Goal: Ask a question: Seek information or help from site administrators or community

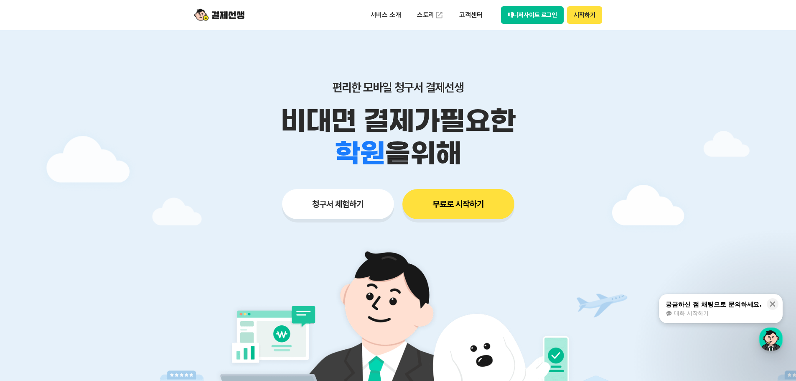
click at [586, 20] on button "시작하기" at bounding box center [584, 15] width 35 height 18
click at [226, 13] on img at bounding box center [219, 15] width 50 height 16
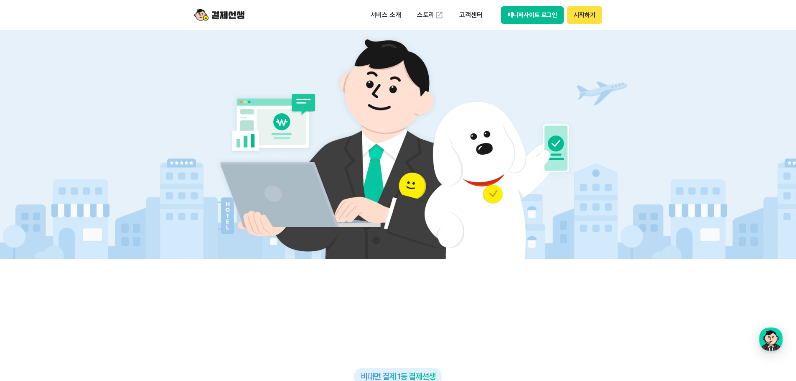
scroll to position [84, 0]
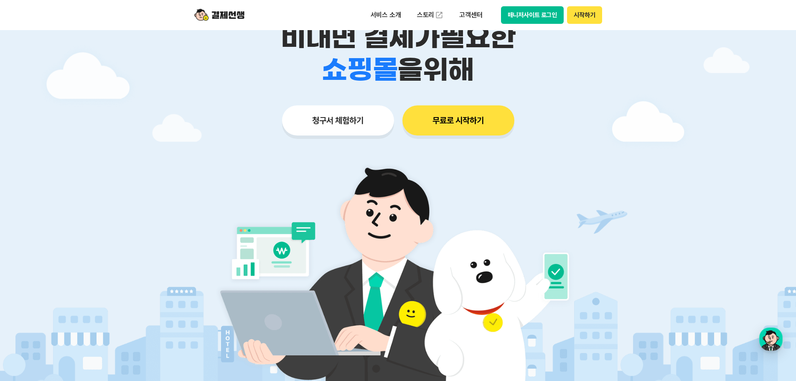
click at [435, 120] on button "무료로 시작하기" at bounding box center [458, 120] width 112 height 30
click at [391, 13] on p "서비스 소개" at bounding box center [386, 15] width 42 height 15
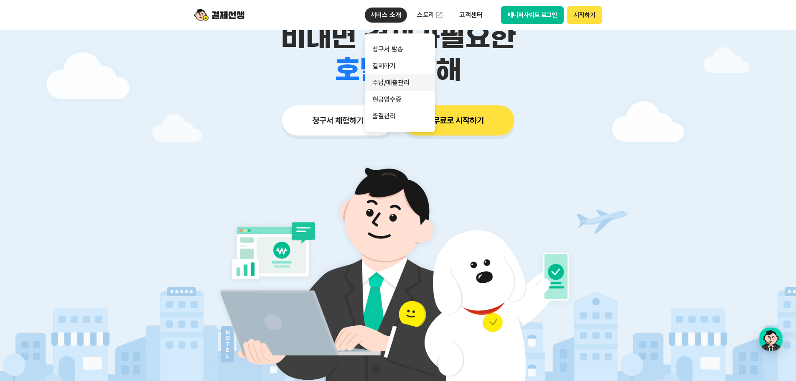
click at [390, 80] on link "수납/매출관리" at bounding box center [400, 82] width 70 height 17
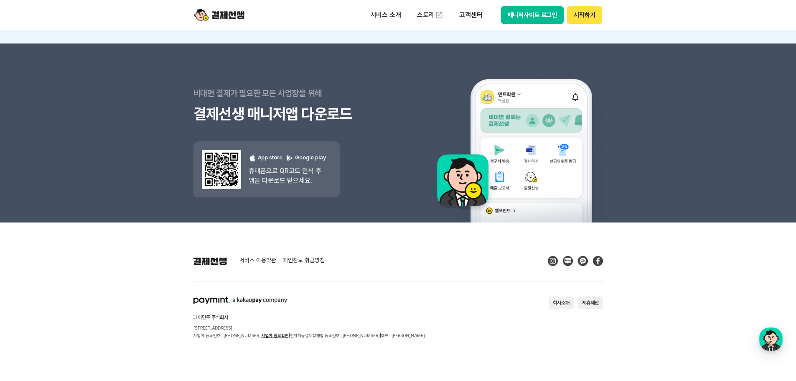
scroll to position [1204, 0]
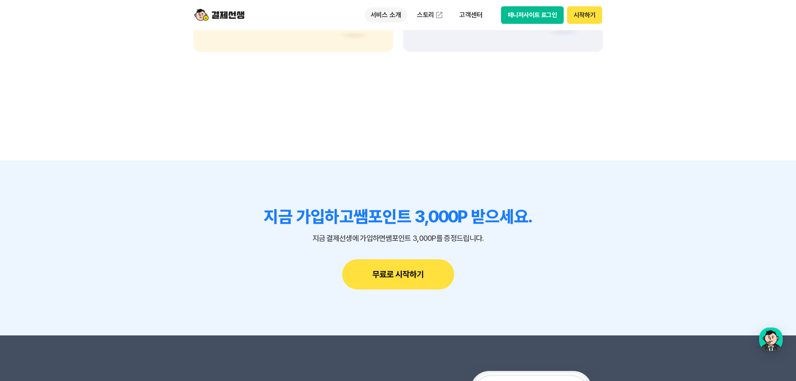
click at [395, 17] on p "서비스 소개" at bounding box center [386, 15] width 42 height 15
click at [232, 15] on img at bounding box center [219, 15] width 50 height 16
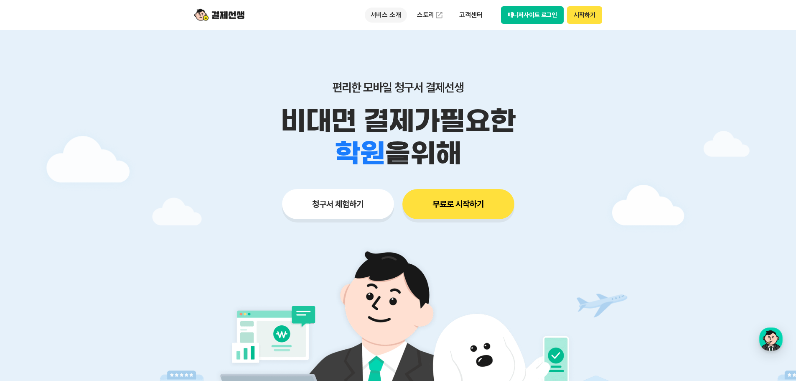
drag, startPoint x: 391, startPoint y: 12, endPoint x: 393, endPoint y: 19, distance: 6.8
click at [391, 12] on p "서비스 소개" at bounding box center [386, 15] width 42 height 15
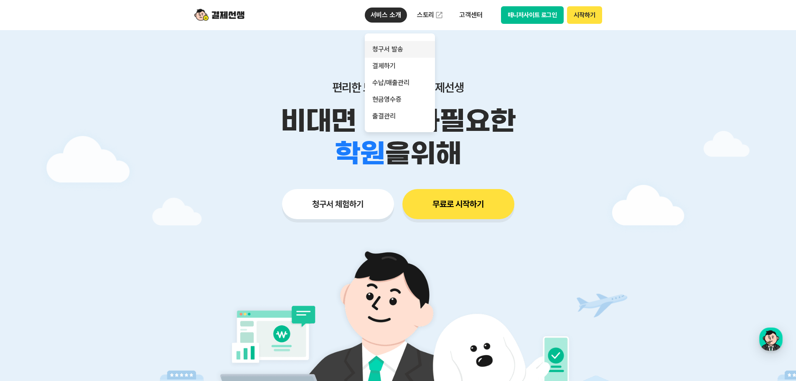
click at [395, 42] on link "청구서 발송" at bounding box center [400, 49] width 70 height 17
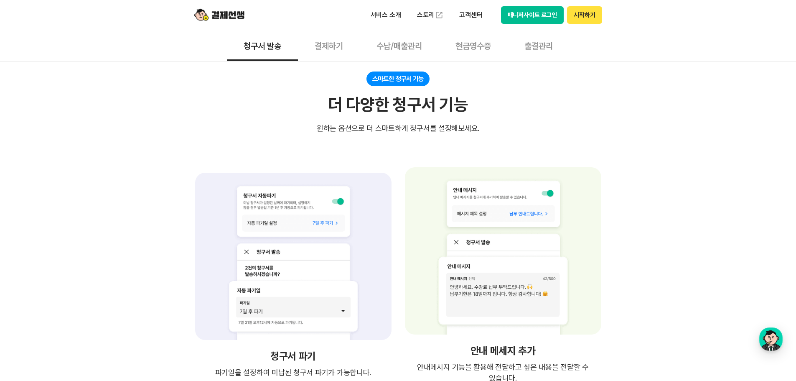
scroll to position [1337, 0]
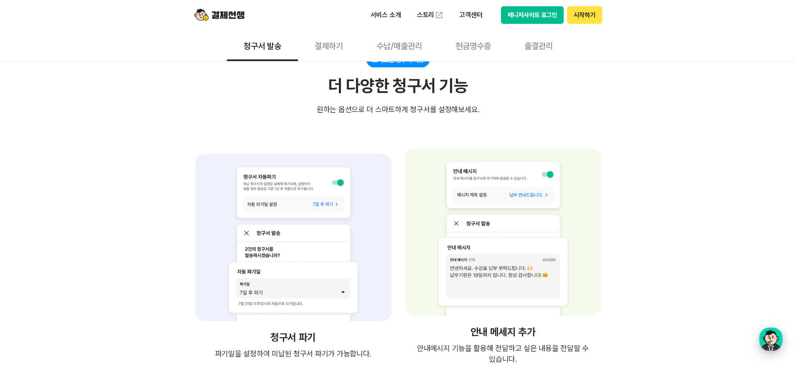
click at [778, 334] on div "button" at bounding box center [770, 338] width 23 height 23
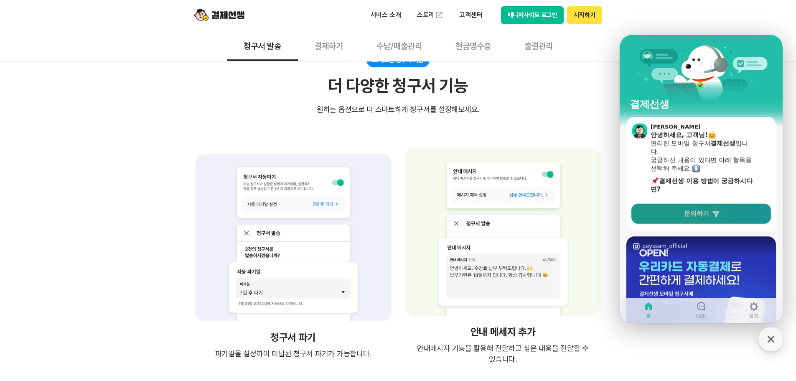
click at [712, 214] on icon at bounding box center [716, 213] width 8 height 8
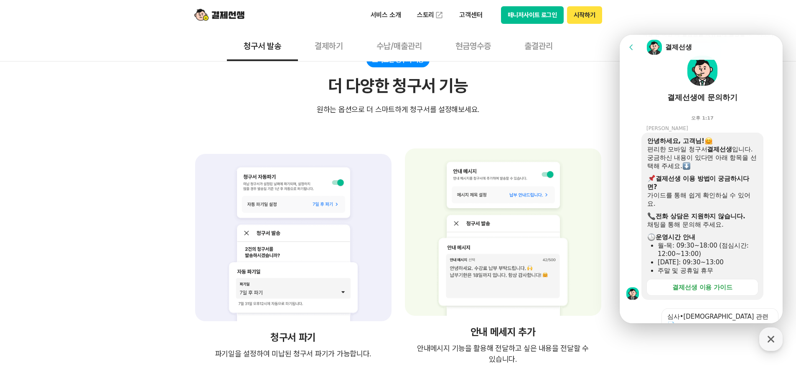
scroll to position [206, 0]
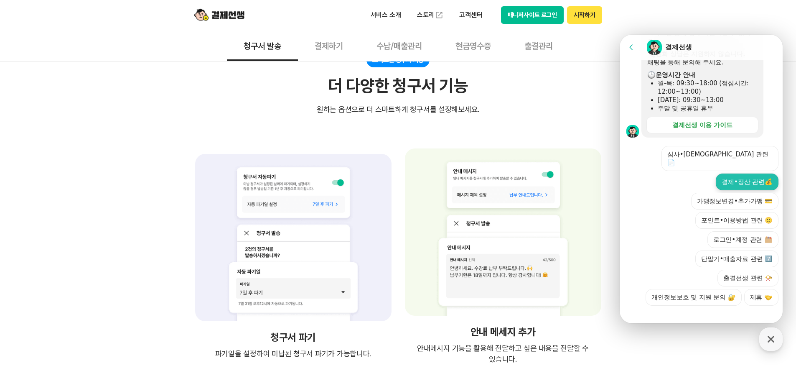
click at [735, 174] on button "결제•정산 관련💰" at bounding box center [747, 181] width 63 height 17
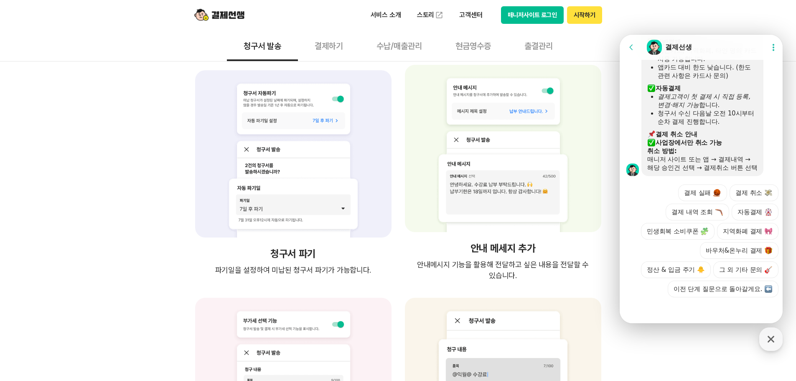
scroll to position [472, 0]
click at [711, 261] on button "정산 & 입금 주기 🐥" at bounding box center [676, 269] width 70 height 17
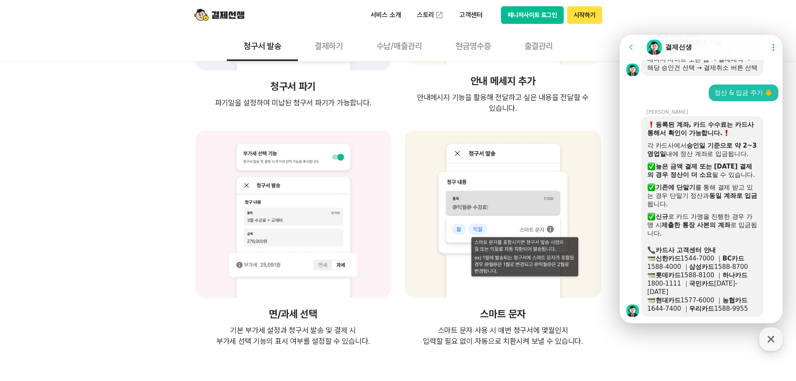
scroll to position [514, 0]
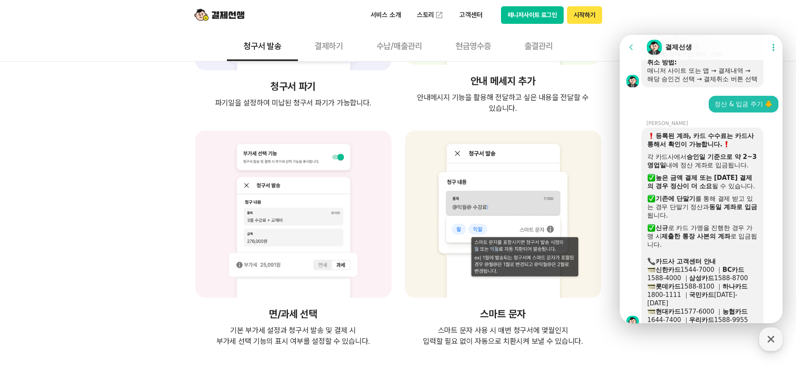
click at [689, 146] on b "등록된 계좌, 카드 수수료는 카드사 통해서 확인이 가능합니다." at bounding box center [700, 140] width 107 height 16
drag, startPoint x: 672, startPoint y: 145, endPoint x: 715, endPoint y: 155, distance: 44.0
click at [713, 148] on b "등록된 계좌, 카드 수수료는 카드사 통해서 확인이 가능합니다." at bounding box center [700, 140] width 107 height 16
click at [704, 169] on div "각 카드사에서 승인일 기준으로 약 2~3 영업일 내에 정산 계좌로 입금됩니다." at bounding box center [702, 161] width 110 height 17
click at [697, 163] on b "승인일 기준으로 약 2~3 영업일" at bounding box center [701, 161] width 109 height 16
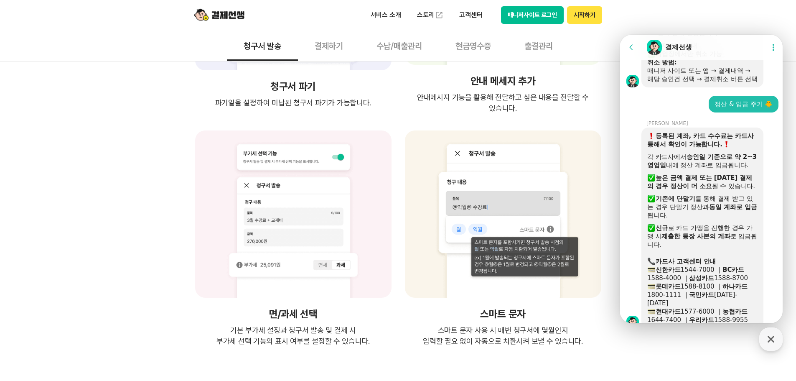
drag, startPoint x: 693, startPoint y: 187, endPoint x: 709, endPoint y: 187, distance: 16.7
click at [693, 173] on div at bounding box center [702, 171] width 110 height 4
click at [720, 173] on div at bounding box center [702, 171] width 110 height 4
click at [679, 148] on b "등록된 계좌, 카드 수수료는 카드사 통해서 확인이 가능합니다." at bounding box center [700, 140] width 107 height 16
click at [684, 148] on b "등록된 계좌, 카드 수수료는 카드사 통해서 확인이 가능합니다." at bounding box center [700, 140] width 107 height 16
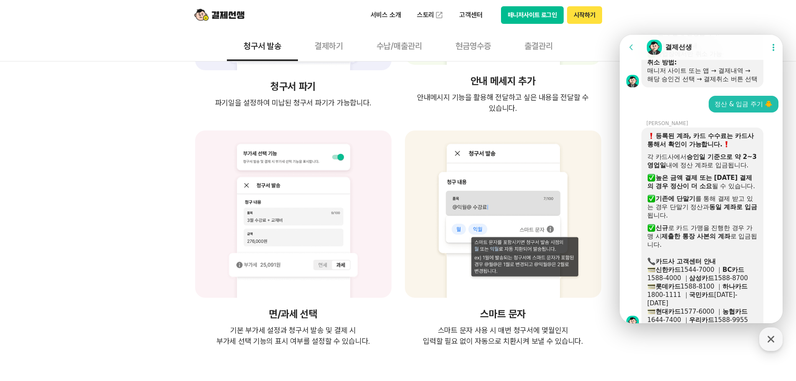
click at [684, 138] on div "등록된 계좌, 카드 수수료는 카드사 통해서 확인이 가능합니다. 각 카드사에서 승인일 기준으로 약 2~3 영업일 내에 정산 계좌로 입금됩니다. …" at bounding box center [702, 227] width 122 height 201
click at [680, 142] on b "등록된 계좌, 카드 수수료는 카드사 통해서 확인이 가능합니다." at bounding box center [700, 140] width 107 height 16
click at [713, 153] on div at bounding box center [702, 150] width 110 height 4
click at [720, 169] on div "각 카드사에서 승인일 기준으로 약 2~3 영업일 내에 정산 계좌로 입금됩니다." at bounding box center [702, 161] width 110 height 17
click at [692, 148] on b "등록된 계좌, 카드 수수료는 카드사 통해서 확인이 가능합니다." at bounding box center [700, 140] width 107 height 16
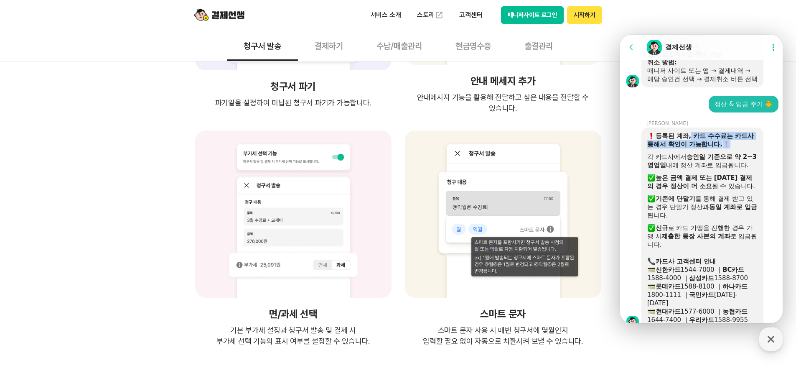
drag, startPoint x: 690, startPoint y: 145, endPoint x: 692, endPoint y: 161, distance: 15.6
click at [692, 161] on div "등록된 계좌, 카드 수수료는 카드사 통해서 확인이 가능합니다. 각 카드사에서 승인일 기준으로 약 2~3 영업일 내에 정산 계좌로 입금됩니다. …" at bounding box center [702, 228] width 110 height 192
click at [694, 166] on b "승인일 기준으로 약 2~3 영업일" at bounding box center [701, 161] width 109 height 16
drag, startPoint x: 688, startPoint y: 145, endPoint x: 694, endPoint y: 173, distance: 28.3
click at [694, 173] on div "등록된 계좌, 카드 수수료는 카드사 통해서 확인이 가능합니다. 각 카드사에서 승인일 기준으로 약 2~3 영업일 내에 정산 계좌로 입금됩니다. …" at bounding box center [702, 228] width 110 height 192
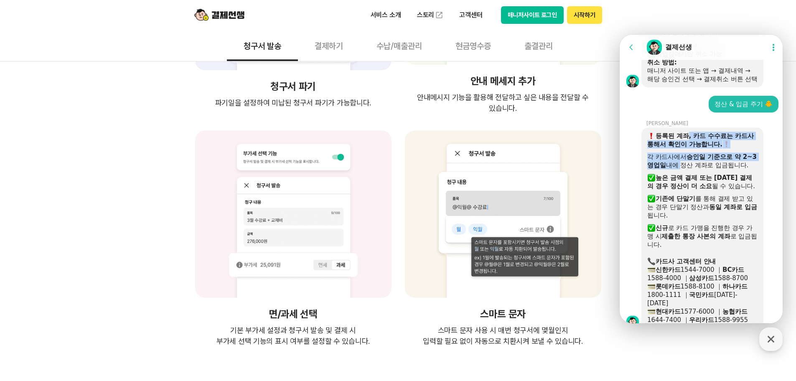
click at [694, 169] on div "각 카드사에서 승인일 기준으로 약 2~3 영업일 내에 정산 계좌로 입금됩니다." at bounding box center [702, 161] width 110 height 17
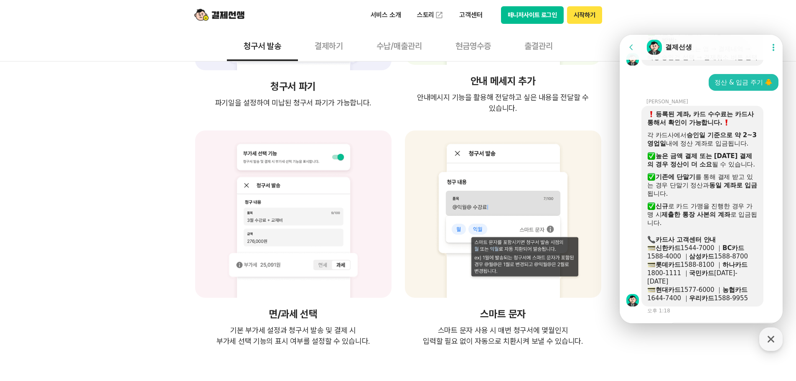
scroll to position [556, 0]
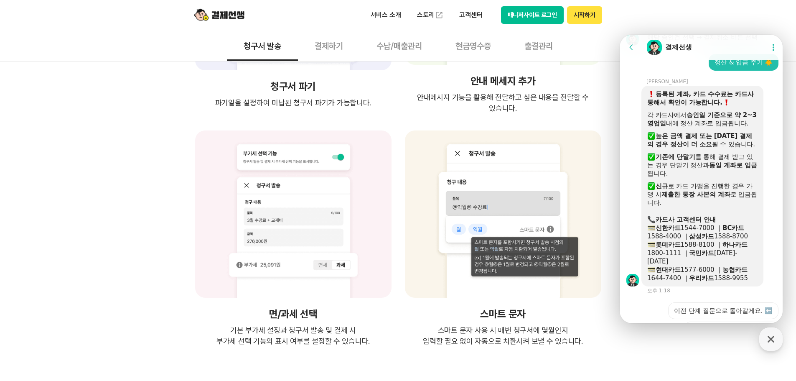
click at [684, 160] on b "기존에 단말기" at bounding box center [676, 157] width 40 height 8
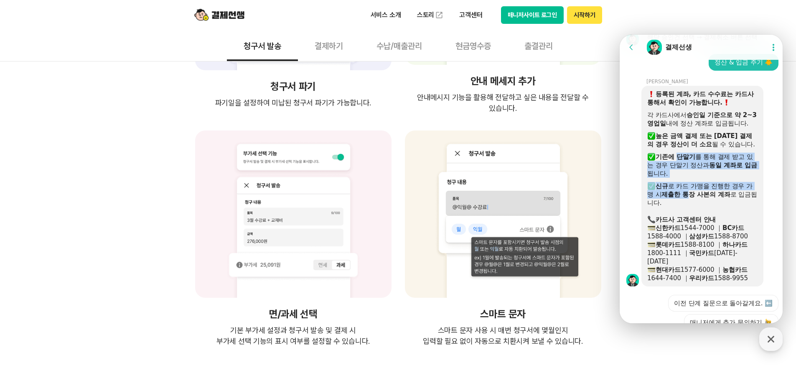
drag, startPoint x: 680, startPoint y: 174, endPoint x: 702, endPoint y: 216, distance: 47.5
click at [702, 215] on div "등록된 계좌, 카드 수수료는 카드사 통해서 확인이 가능합니다. 각 카드사에서 승인일 기준으로 약 2~3 영업일 내에 정산 계좌로 입금됩니다. …" at bounding box center [702, 186] width 110 height 192
click at [704, 207] on div "​ 신규 로 카드 가맹을 진행한 경우 가맹 시 제출한 통장 사본의 계좌 로 입금됩니다." at bounding box center [702, 194] width 110 height 25
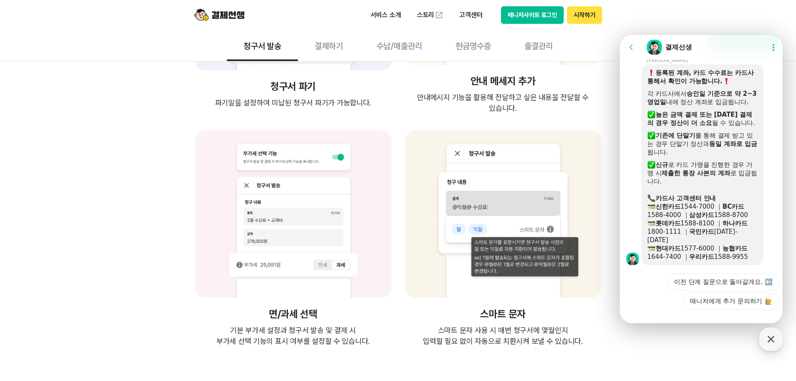
scroll to position [597, 0]
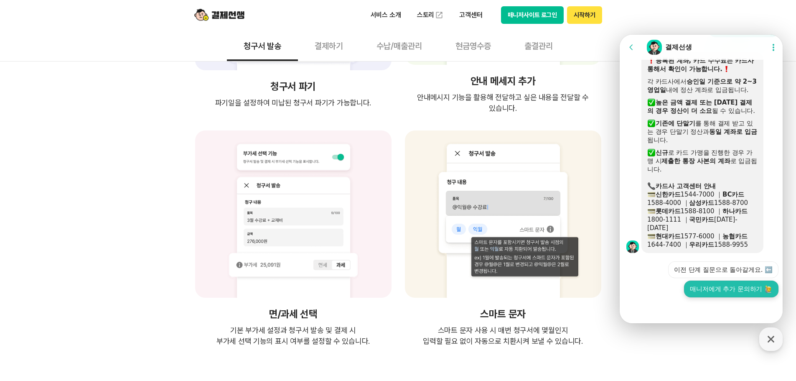
click at [711, 291] on button "매니저에게 추가 문의하기" at bounding box center [731, 288] width 94 height 17
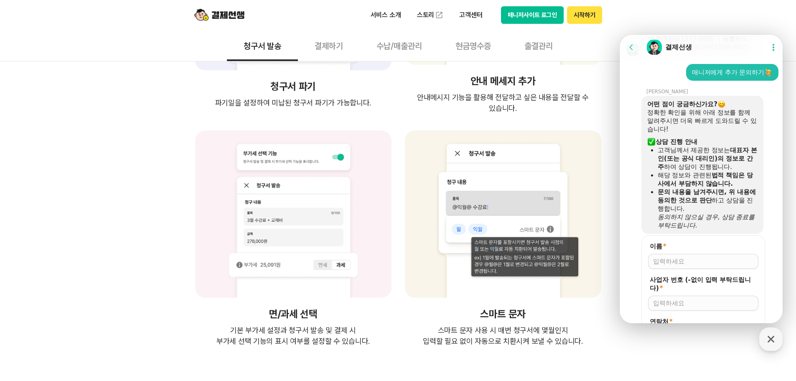
scroll to position [828, 0]
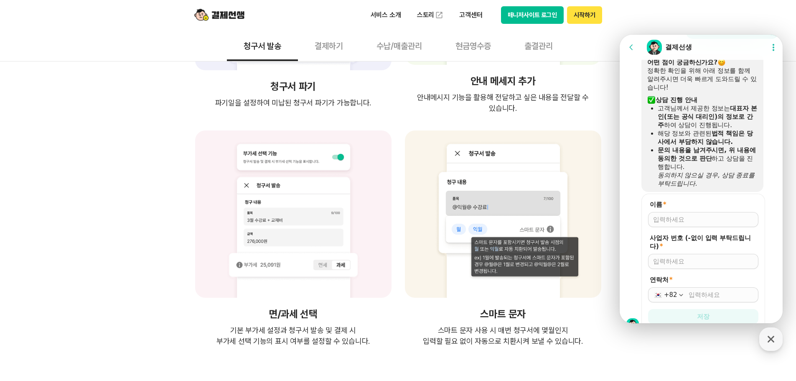
click at [693, 224] on input "이름 *" at bounding box center [703, 219] width 100 height 8
type input "김세희"
click at [691, 265] on input "사업자 번호 (-없이 입력 부탁드립니다) *" at bounding box center [703, 261] width 100 height 8
type input "3134700901"
click at [706, 299] on input "연락처 *" at bounding box center [721, 294] width 65 height 8
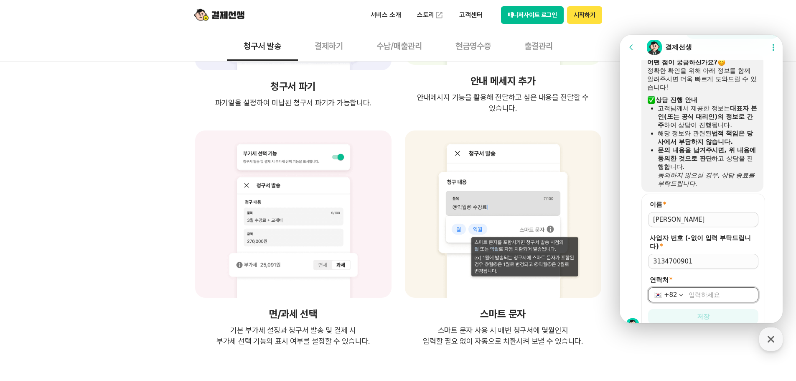
type input "010-9256-3858"
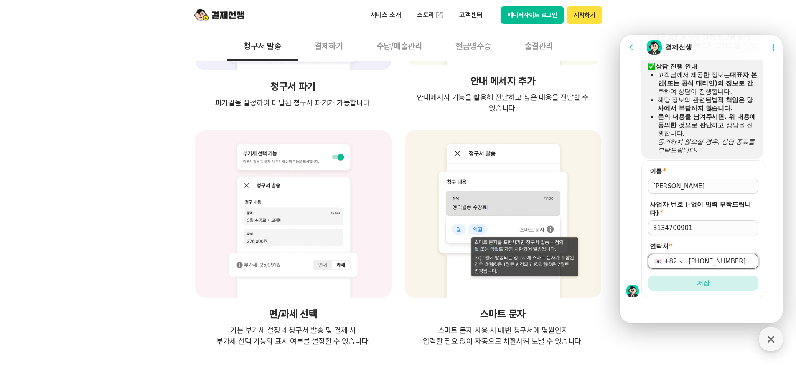
scroll to position [870, 0]
click at [702, 285] on span "저장" at bounding box center [703, 283] width 13 height 8
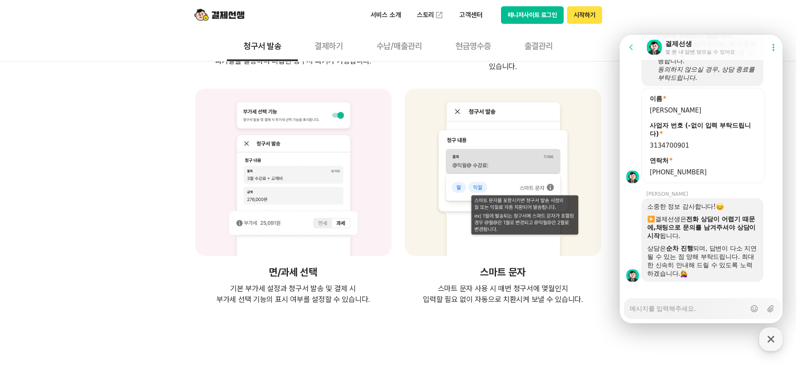
scroll to position [952, 0]
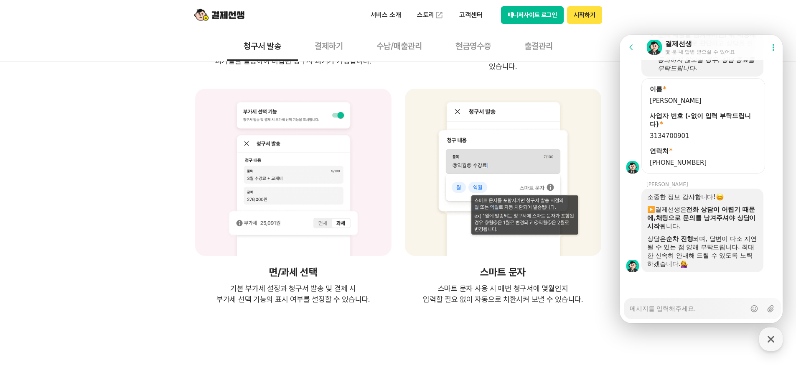
click at [691, 308] on textarea "Messenger Input Textarea" at bounding box center [688, 305] width 116 height 14
type textarea "x"
type textarea "ㅇ"
type textarea "x"
type textarea "아"
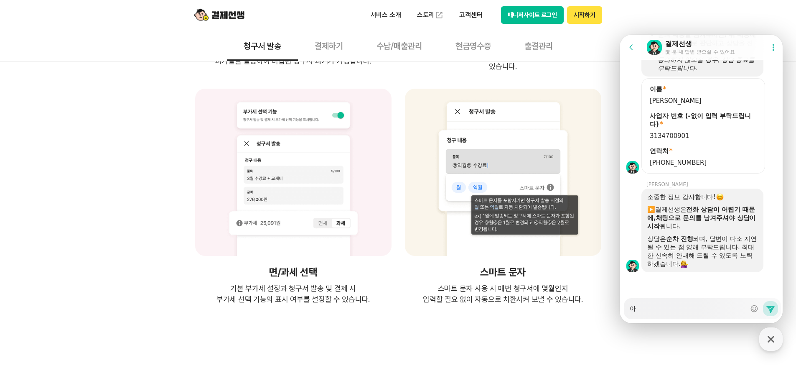
type textarea "x"
type textarea "안"
type textarea "x"
type textarea "안ㄴ"
type textarea "x"
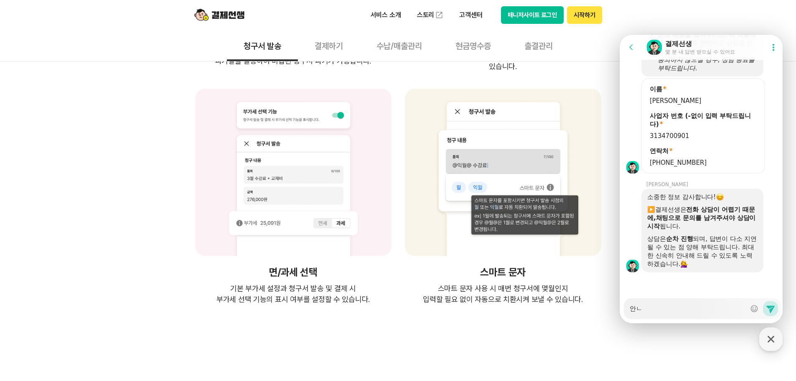
type textarea "안녀"
type textarea "x"
type textarea "안녕"
type textarea "x"
type textarea "안녕ㅎ"
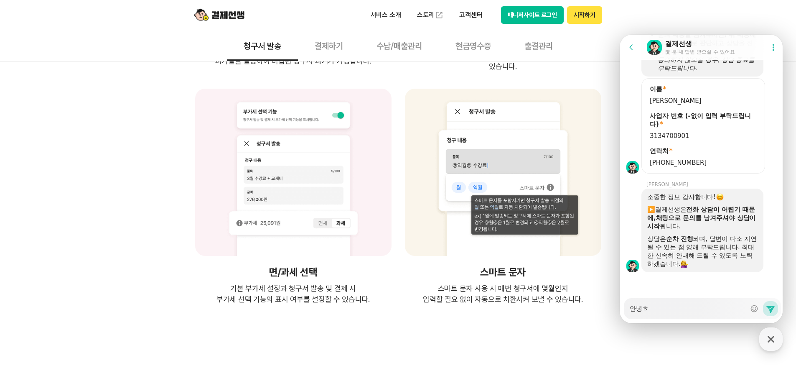
type textarea "x"
type textarea "안녕하"
type textarea "x"
type textarea "안녕핫"
type textarea "x"
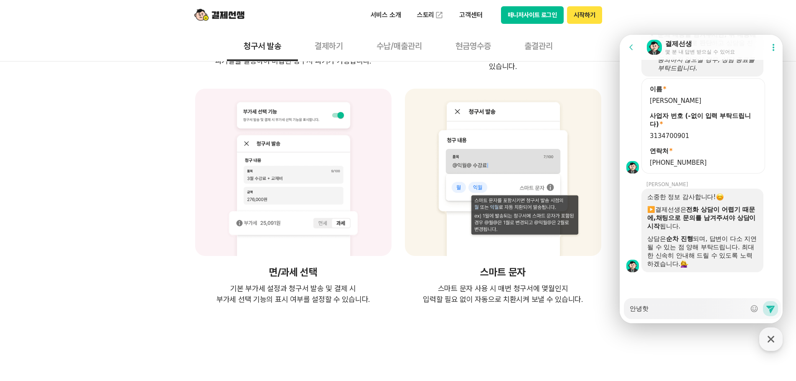
type textarea "안녕하세"
type textarea "x"
type textarea "안녕하셍"
type textarea "x"
type textarea "안녕하세요"
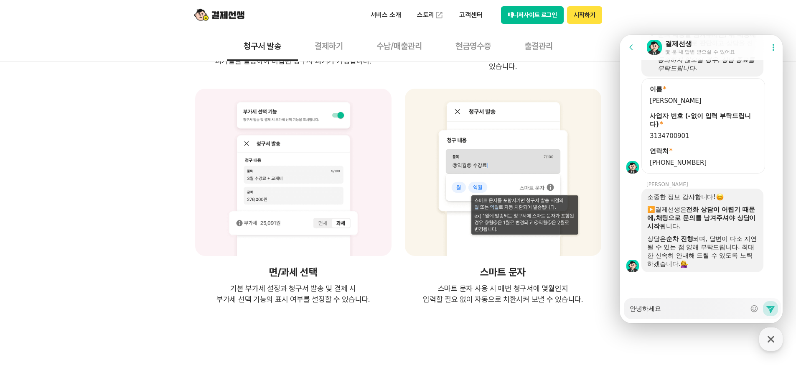
type textarea "x"
type textarea "안녕하세요,"
type textarea "x"
type textarea "안녕하세요,"
type textarea "x"
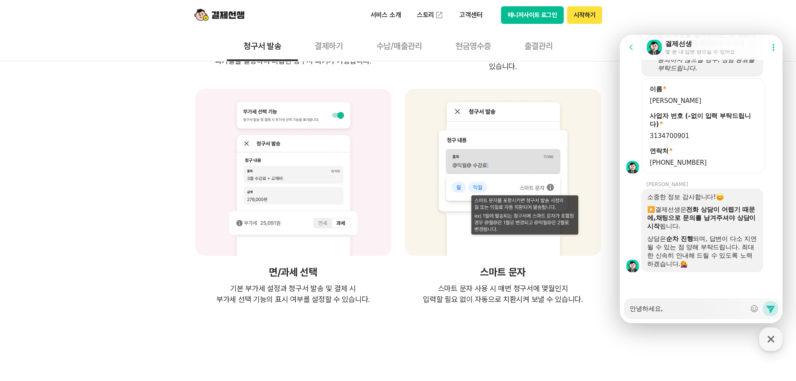
type textarea "안녕하세요, ㅂ"
type textarea "x"
type textarea "안녕하세요, 바"
type textarea "x"
type textarea "안녕하세요, ㅂ"
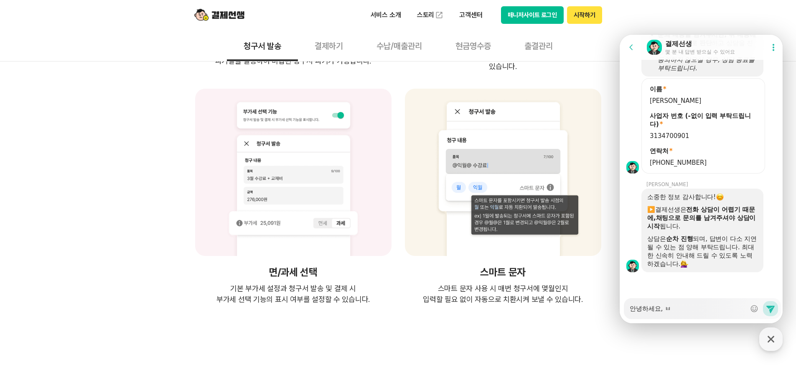
type textarea "x"
type textarea "안녕하세요,"
type textarea "x"
type textarea "안녕하세요, ㅎ"
type textarea "x"
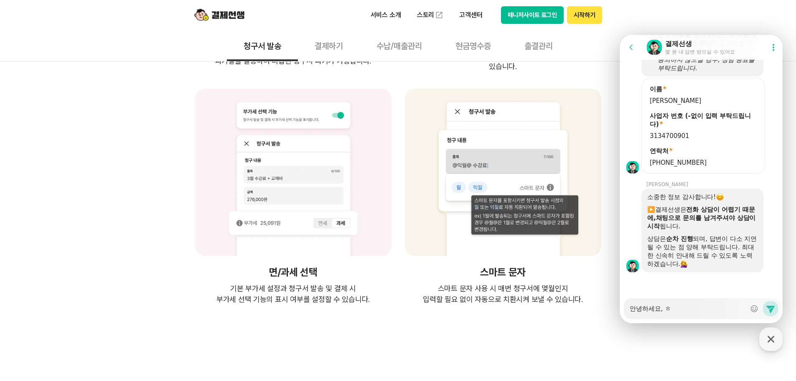
type textarea "안녕하세요, 혀"
type textarea "x"
type textarea "안녕하세요, 현"
type textarea "x"
type textarea "안녕하세요, 혅"
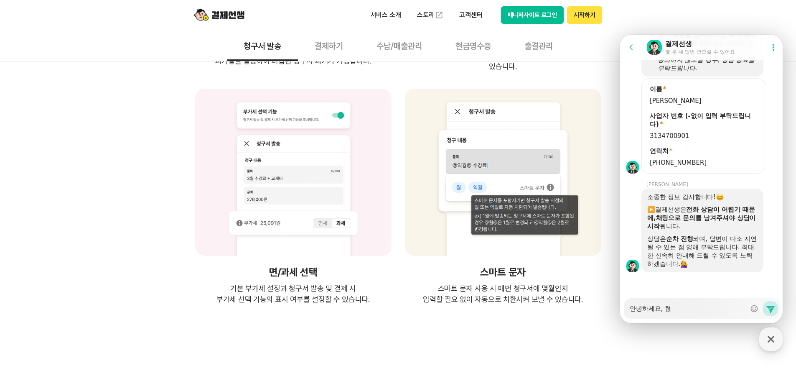
type textarea "x"
type textarea "안녕하세요, 현재"
type textarea "x"
type textarea "안녕하세요, 현재"
type textarea "x"
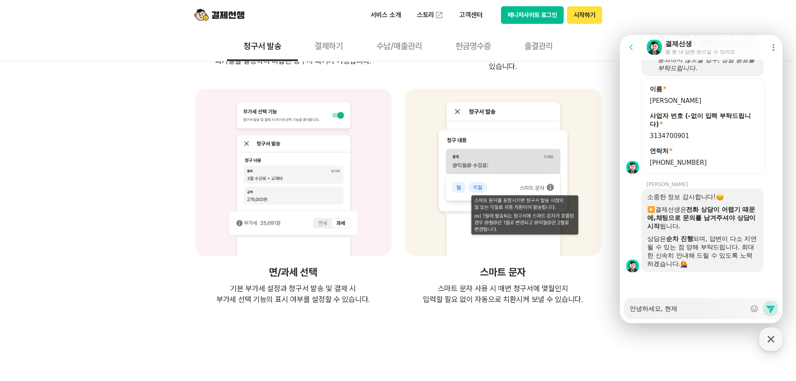
type textarea "안녕하세요, 현재 ㄱ"
type textarea "x"
type textarea "안녕하세요, 현재 겨"
type textarea "x"
type textarea "안녕하세요, 현재 결"
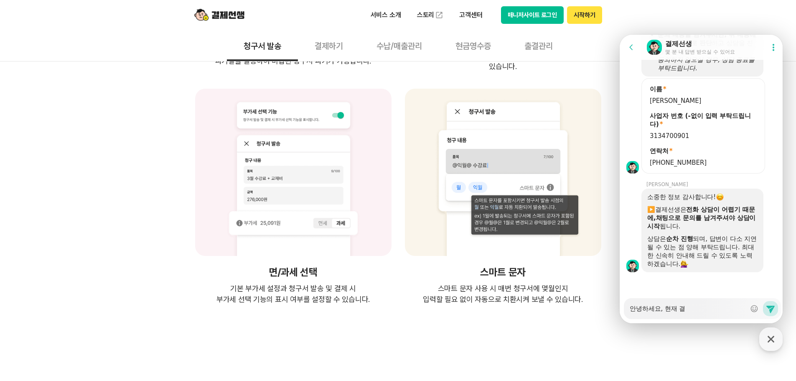
type textarea "x"
type textarea "안녕하세요, 현재 결ㅈ"
type textarea "x"
type textarea "안녕하세요, 현재 결제"
type textarea "x"
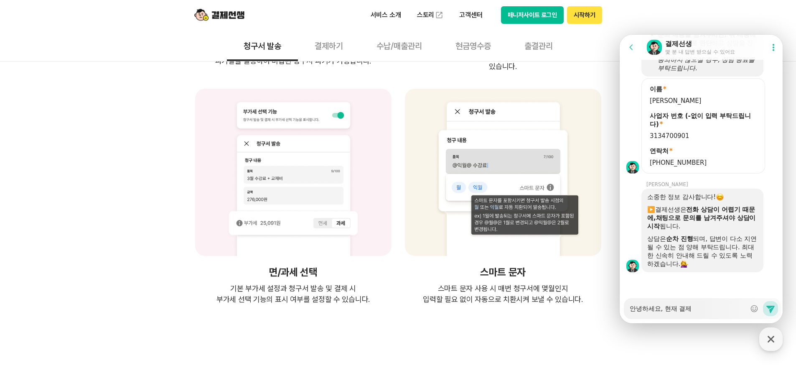
type textarea "안녕하세요, 현재 결젯"
type textarea "x"
type textarea "안녕하세요, 현재 결제서"
type textarea "x"
type textarea "안녕하세요, 현재 결제선"
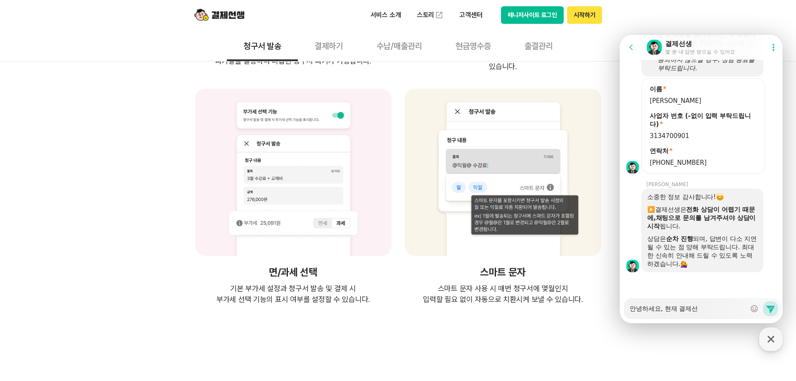
type textarea "x"
type textarea "안녕하세요, 현재 결제선ㅅ"
type textarea "x"
type textarea "안녕하세요, 현재 결제선새"
type textarea "x"
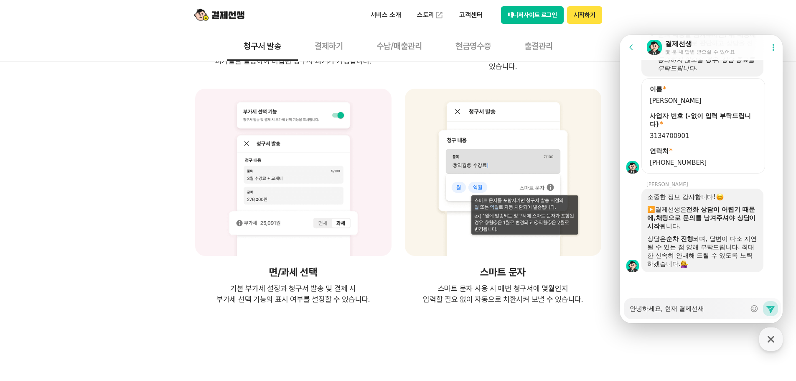
type textarea "안녕하세요, 현재 결제선생"
type textarea "x"
type textarea "안녕하세요, 현재 결제선생으"
type textarea "x"
type textarea "안녕하세요, 현재 결제선생을"
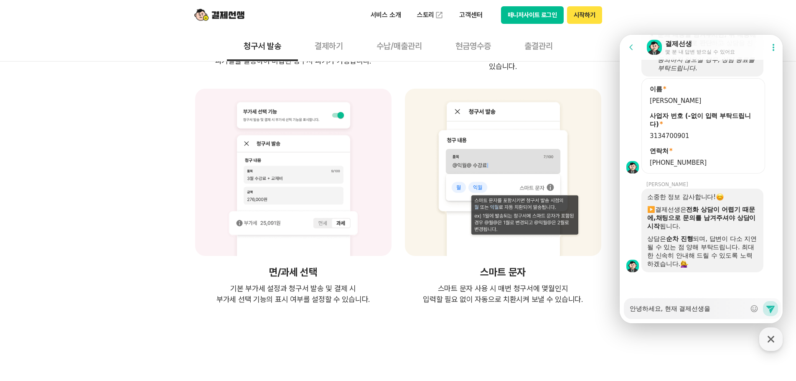
type textarea "x"
type textarea "안녕하세요, 현재 결제선생을"
type textarea "x"
type textarea "안녕하세요, 현재 결제선생을 ㅈ"
type textarea "x"
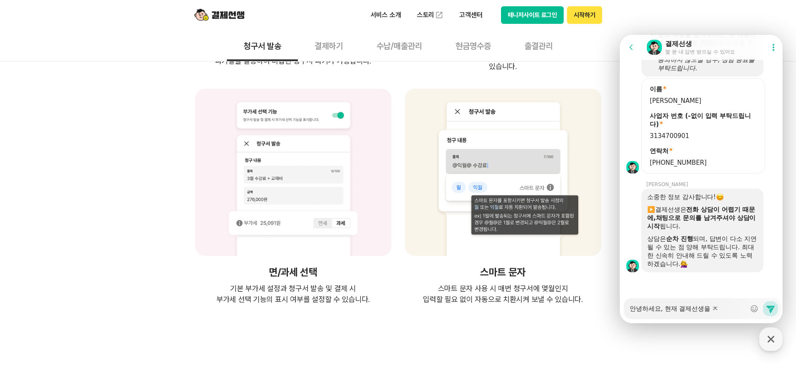
type textarea "안녕하세요, 현재 결제선생을 자"
type textarea "x"
type textarea "안녕하세요, 현재 결제선생을 잘"
type textarea "x"
type textarea "안녕하세요, 현재 결제선생을 자"
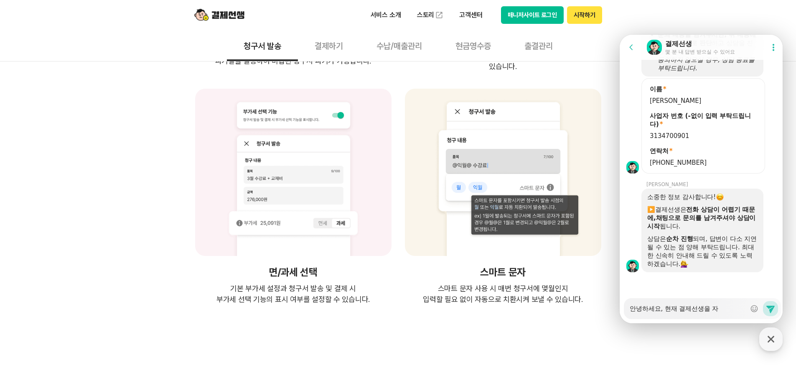
type textarea "x"
type textarea "안녕하세요, 현재 결제선생을 ㅈ"
type textarea "x"
type textarea "안녕하세요, 현재 결제선생을"
type textarea "x"
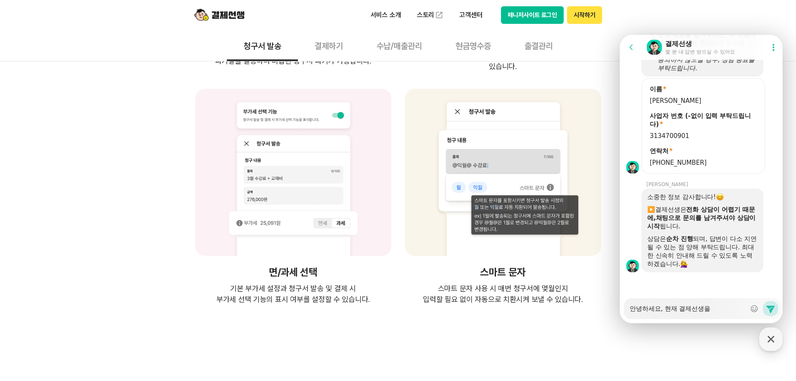
type textarea "안녕하세요, 현재 결제선생을 ㅇ"
type textarea "x"
type textarea "안녕하세요, 현재 결제선생을 이"
type textarea "x"
type textarea "안녕하세요, 현재 결제선생을 잉"
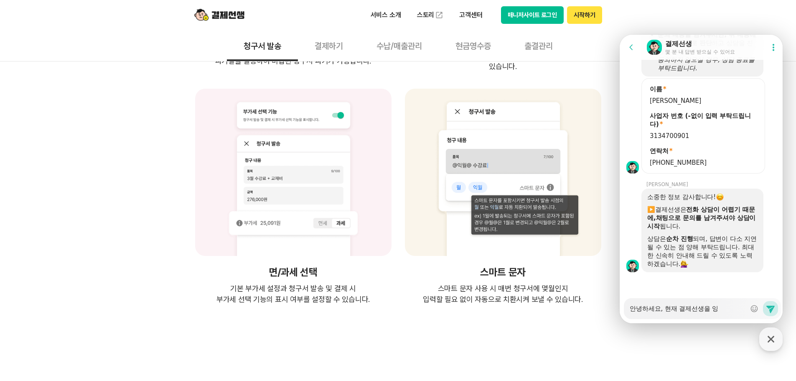
type textarea "x"
type textarea "안녕하세요, 현재 결제선생을 이요"
type textarea "x"
type textarea "안녕하세요, 현재 결제선생을 이용"
type textarea "x"
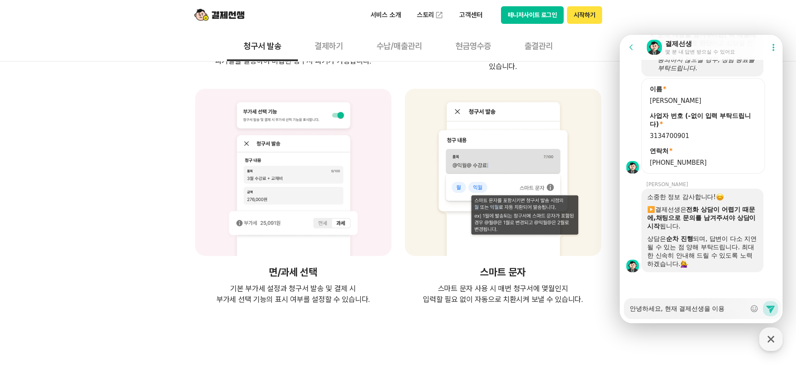
type textarea "안녕하세요, 현재 결제선생을 이용ㅈ"
type textarea "x"
type textarea "안녕하세요, 현재 결제선생을 이용주"
type textarea "x"
type textarea "안녕하세요, 현재 결제선생을 이용중"
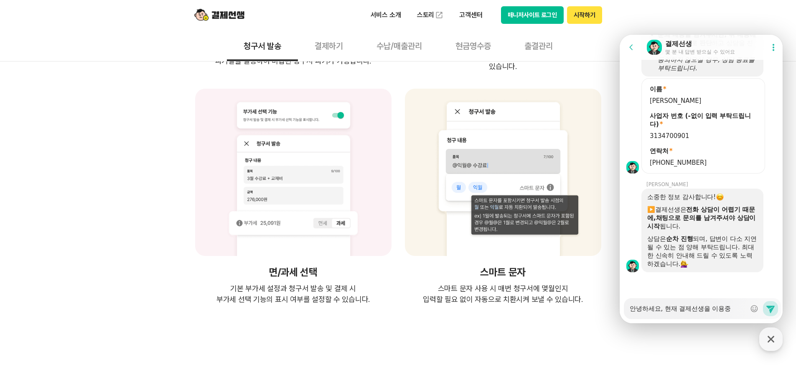
type textarea "x"
type textarea "안녕하세요, 현재 결제선생을 이용중ㅇ"
type textarea "x"
type textarea "안녕하세요, 현재 결제선생을 이용중이"
type textarea "x"
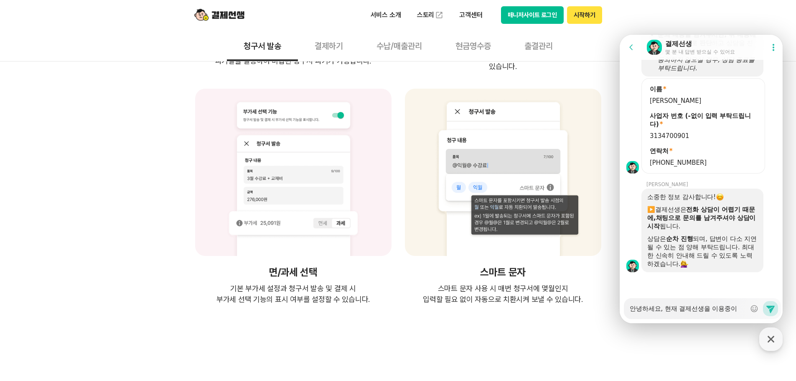
type textarea "안녕하세요, 현재 결제선생을 이용중인"
type textarea "x"
type textarea "안녕하세요, 현재 결제선생을 이용중인데"
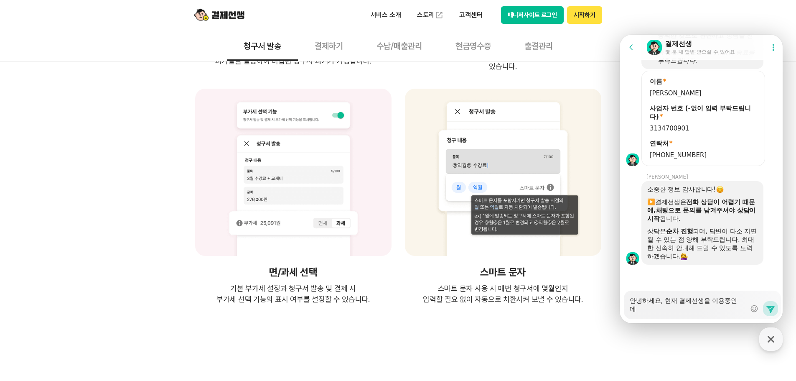
type textarea "x"
type textarea "안녕하세요, 현재 결제선생을 이용중인뎅"
type textarea "x"
type textarea "안녕하세요, 현재 결제선생을 이용중인데요"
type textarea "x"
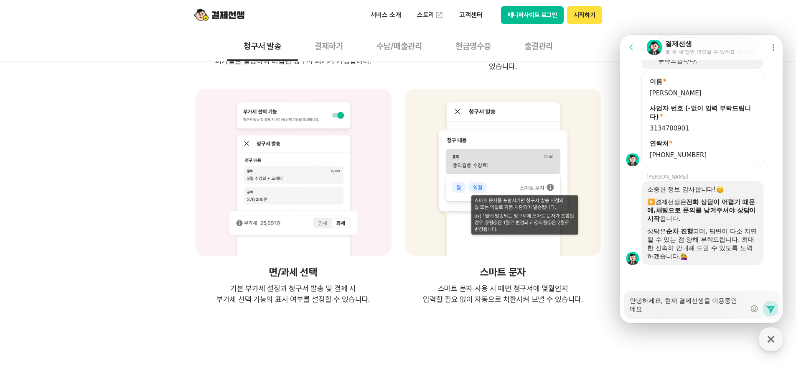
type textarea "안녕하세요, 현재 결제선생을 이용중인데요,"
type textarea "x"
type textarea "안녕하세요, 현재 결제선생을 이용중인데요,"
type textarea "x"
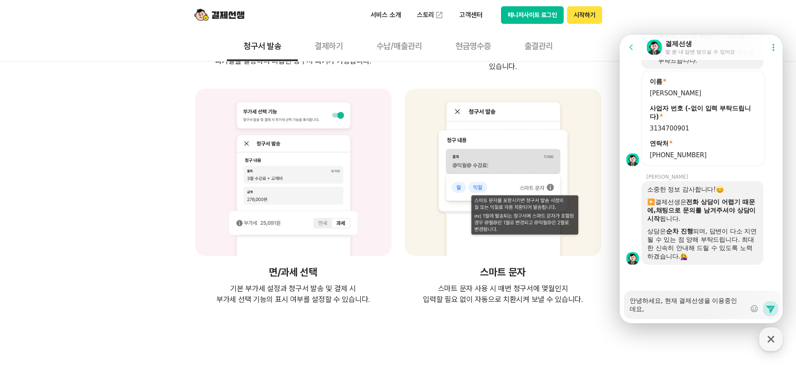
type textarea "안녕하세요, 현재 결제선생을 이용중인데요, ㄱ"
type textarea "x"
type textarea "안녕하세요, 현재 결제선생을 이용중인데요, 가"
type textarea "x"
type textarea "안녕하세요, 현재 결제선생을 이용중인데요, ㄱ"
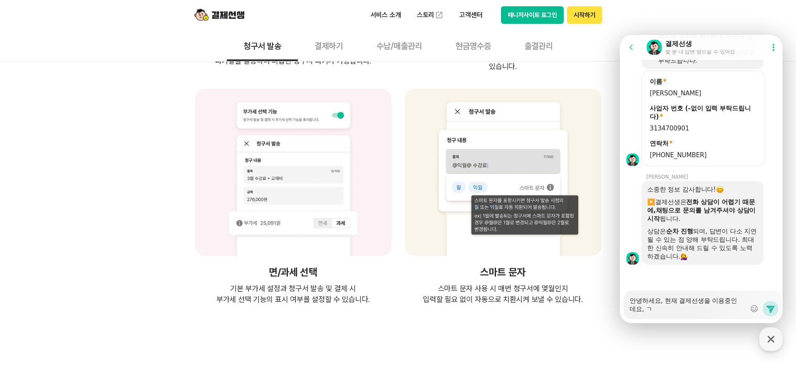
type textarea "x"
type textarea "안녕하세요, 현재 결제선생을 이용중인데요,"
type textarea "x"
type textarea "안녕하세요, 현재 결제선생을 이용중인데요, ㅇ"
type textarea "x"
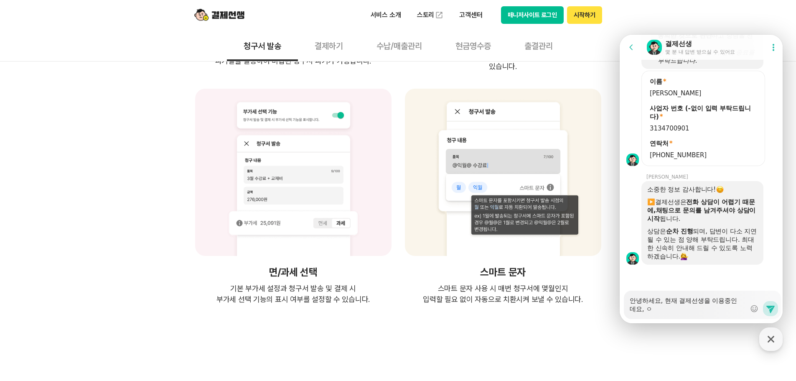
type textarea "안녕하세요, 현재 결제선생을 이용중인데요, 이"
type textarea "x"
type textarea "안녕하세요, 현재 결제선생을 이용중인데요, 입"
type textarea "x"
type textarea "안녕하세요, 현재 결제선생을 이용중인데요, 입ㄱ"
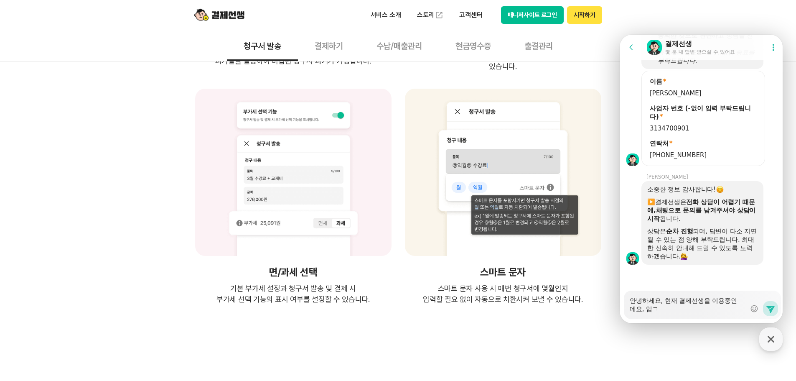
type textarea "x"
type textarea "안녕하세요, 현재 결제선생을 이용중인데요, 입금"
type textarea "x"
type textarea "안녕하세요, 현재 결제선생을 이용중인데요, 입그"
type textarea "x"
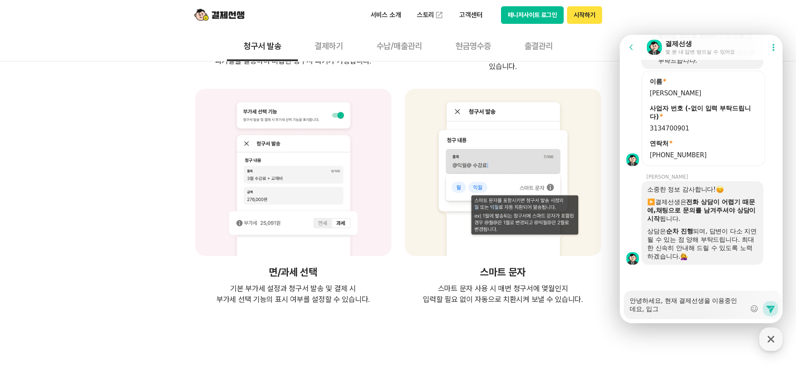
type textarea "안녕하세요, 현재 결제선생을 이용중인데요, 입ㄱ"
type textarea "x"
type textarea "안녕하세요, 현재 결제선생을 이용중인데요, 입"
type textarea "x"
type textarea "안녕하세요, 현재 결제선생을 이용중인데요,"
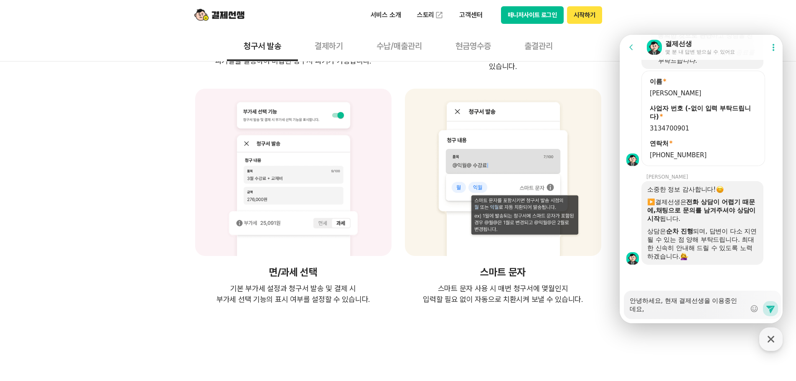
type textarea "x"
type textarea "안녕하세요, 현재 결제선생을 이용중인데요, ㅈ"
type textarea "x"
type textarea "안녕하세요, 현재 결제선생을 이용중인데요, 저"
type textarea "x"
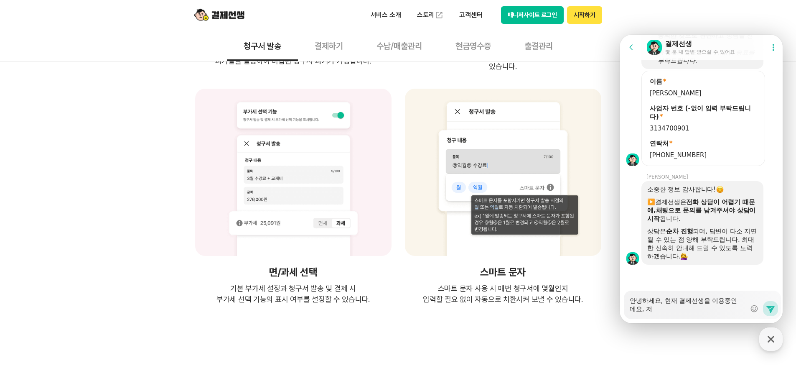
type textarea "안녕하세요, 현재 결제선생을 이용중인데요, 정"
type textarea "x"
type textarea "안녕하세요, 현재 결제선생을 이용중인데요, 정ㅅ"
type textarea "x"
type textarea "안녕하세요, 현재 결제선생을 이용중인데요, 정사"
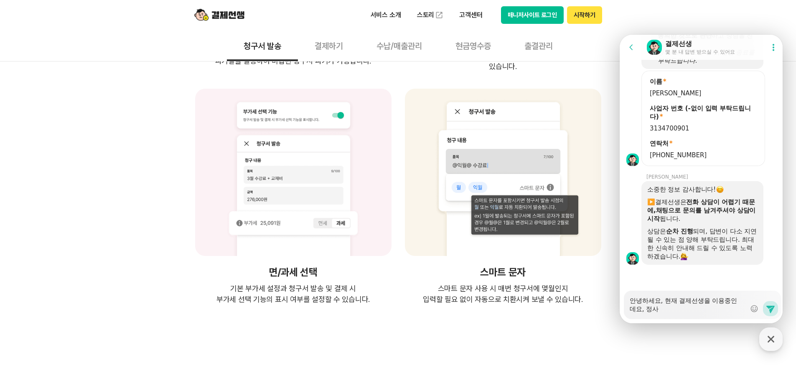
type textarea "x"
type textarea "안녕하세요, 현재 결제선생을 이용중인데요, 정산"
type textarea "x"
type textarea "안녕하세요, 현재 결제선생을 이용중인데요, 정산 ㅂ"
type textarea "x"
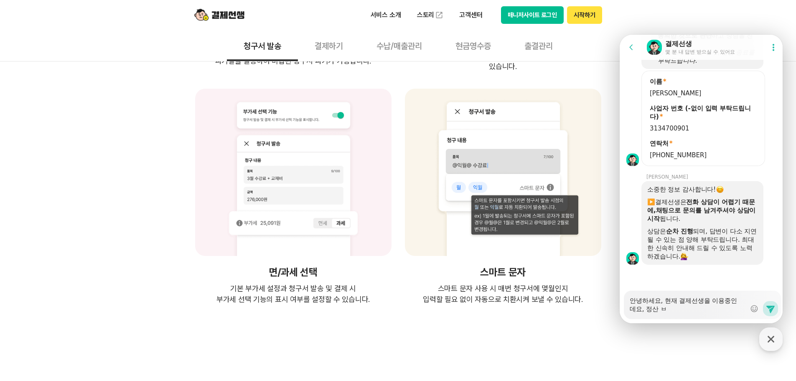
type textarea "안녕하세요, 현재 결제선생을 이용중인데요, 정산 바"
type textarea "x"
type textarea "안녕하세요, 현재 결제선생을 이용중인데요, 정산 받"
type textarea "x"
type textarea "안녕하세요, 현재 결제선생을 이용중인데요, 정산 받ㅇ"
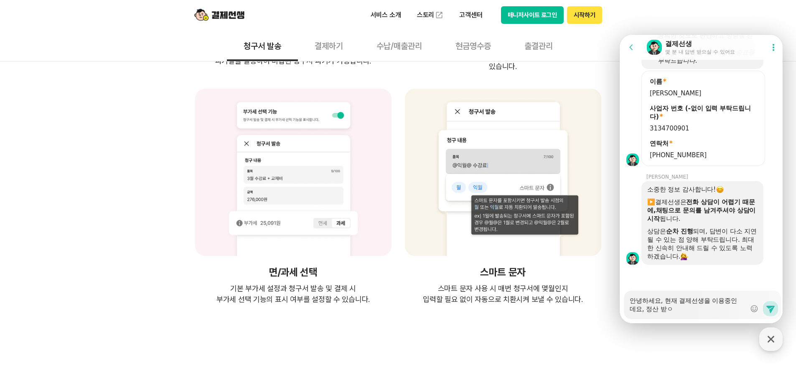
type textarea "x"
type textarea "안녕하세요, 현재 결제선생을 이용중인데요, 정산 받으"
type textarea "x"
type textarea "안녕하세요, 현재 결제선생을 이용중인데요, 정산 받을"
type textarea "x"
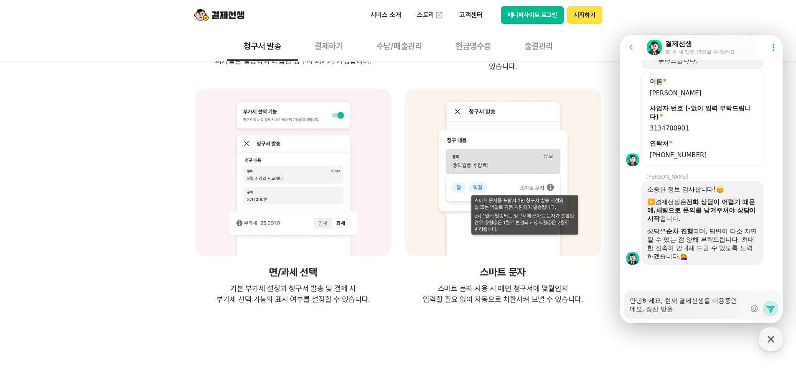
type textarea "안녕하세요, 현재 결제선생을 이용중인데요, 정산 받을"
type textarea "x"
type textarea "안녕하세요, 현재 결제선생을 이용중인데요, 정산 받을 ㄸ"
type textarea "x"
type textarea "안녕하세요, 현재 결제선생을 이용중인데요, 정산 받을 때"
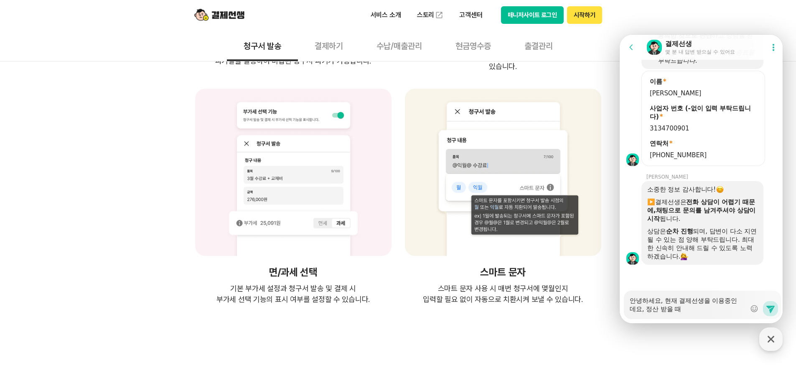
type textarea "x"
type textarea "안녕하세요, 현재 결제선생을 이용중인데요, 정산 받을 때"
type textarea "x"
type textarea "안녕하세요, 현재 결제선생을 이용중인데요, 정산 받을 때 '"
type textarea "x"
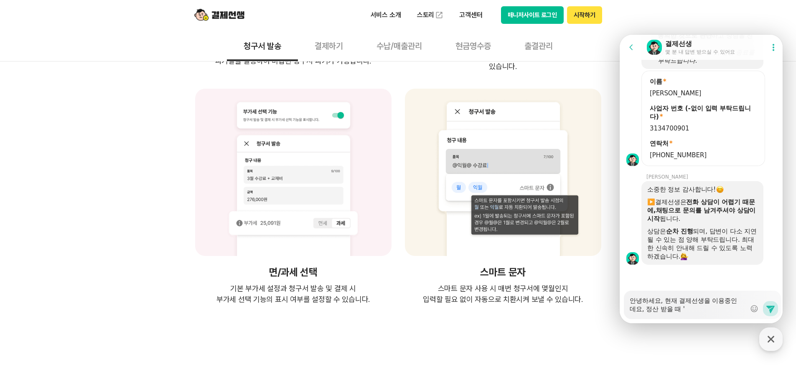
type textarea "안녕하세요, 현재 결제선생을 이용중인데요, 정산 받을 때"
type textarea "x"
type textarea "안녕하세요, 현재 결제선생을 이용중인데요, 정산 받을 때"
type textarea "x"
type textarea "안녕하세요, 현재 결제선생을 이용중인데요, 정산 받을"
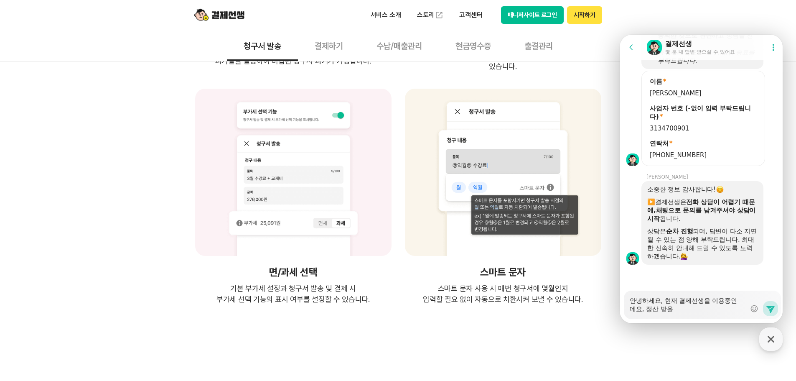
type textarea "x"
type textarea "안녕하세요, 현재 결제선생을 이용중인데요, 정산 받을"
type textarea "x"
type textarea "안녕하세요, 현재 결제선생을 이용중인데요, 정산 받"
type textarea "x"
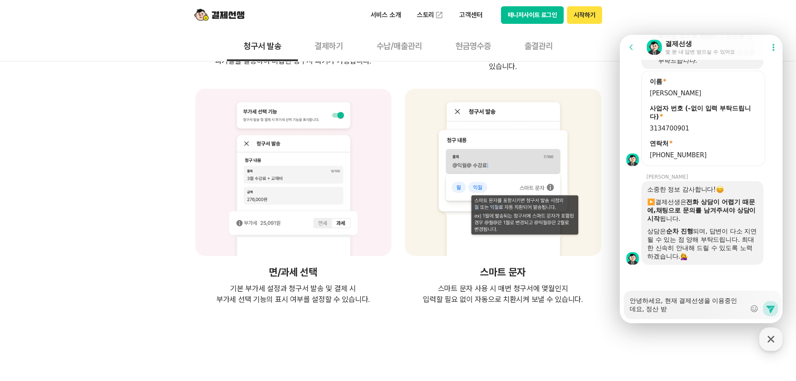
type textarea "안녕하세요, 현재 결제선생을 이용중인데요, 정산"
type textarea "x"
type textarea "안녕하세요, 현재 결제선생을 이용중인데요, 정산"
type textarea "x"
type textarea "안녕하세요, 현재 결제선생을 이용중인데요, 정"
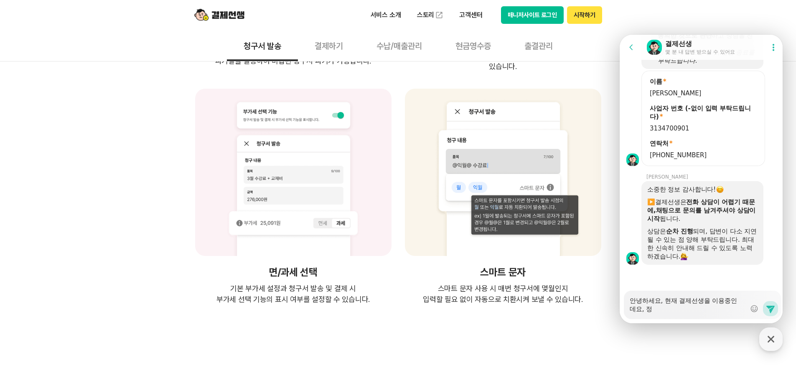
type textarea "x"
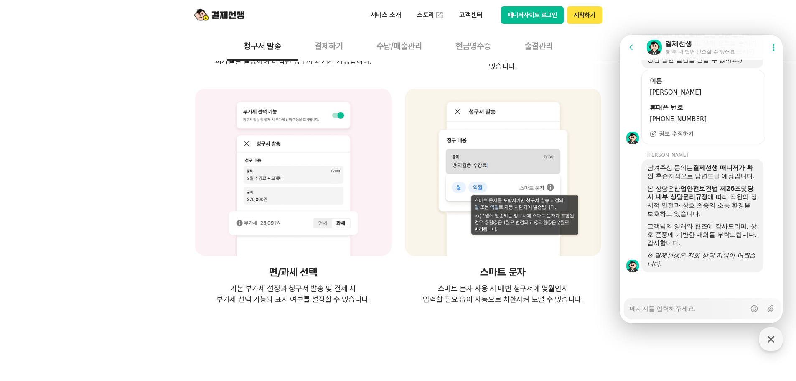
scroll to position [1392, 0]
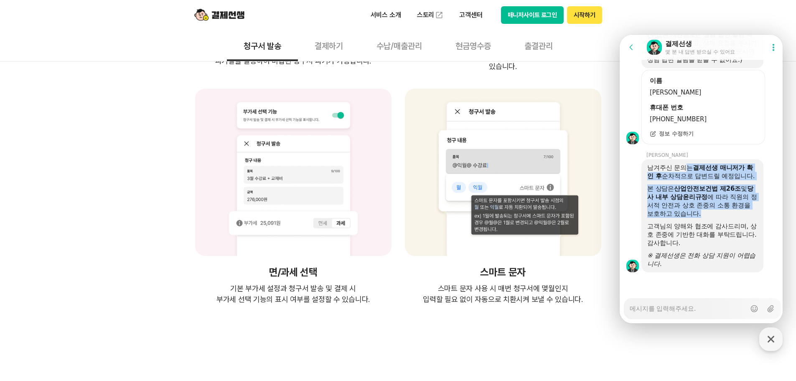
drag, startPoint x: 689, startPoint y: 159, endPoint x: 711, endPoint y: 220, distance: 65.1
click at [711, 220] on div "남겨주신 문의는 결제선생 매니저가 확인 후 순차적으로 답변드릴 예정입니다. 본 상담은 산업안전보건법 제26조 및 당사 내부 상담윤리규정 에 따…" at bounding box center [702, 215] width 110 height 104
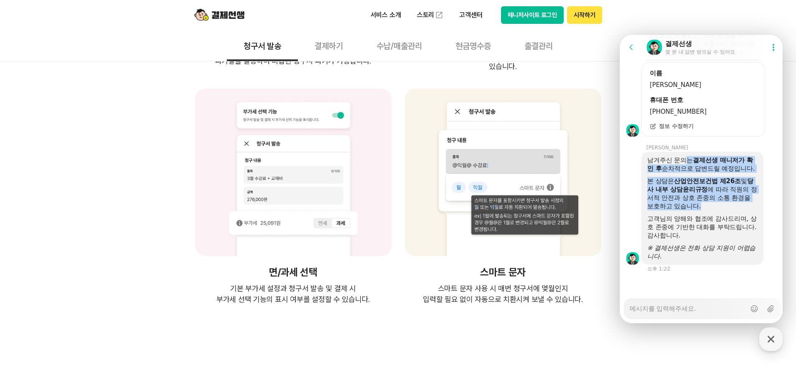
click at [711, 214] on div at bounding box center [702, 212] width 110 height 4
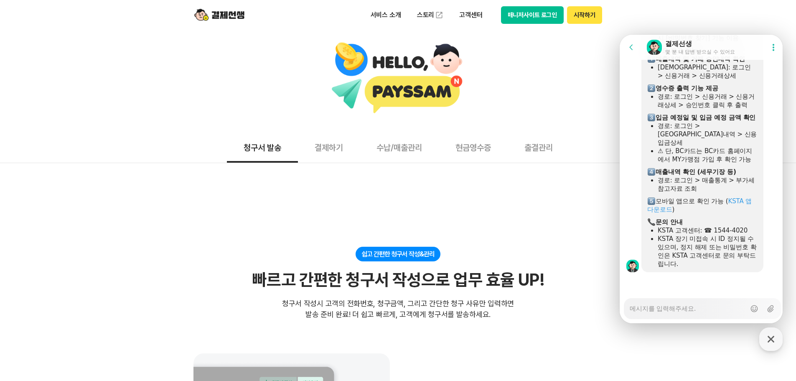
scroll to position [1841, 0]
click at [703, 37] on header "Go to previous page Chat Room 결제선생 몇 분 내 답변 받으실 수 있어요 Show userchat action dial…" at bounding box center [702, 47] width 165 height 25
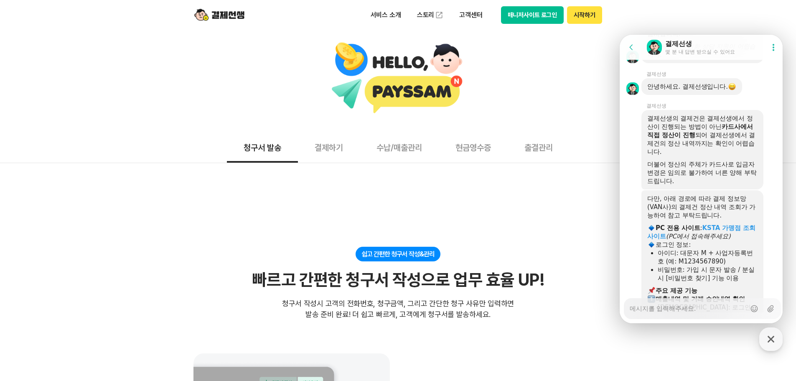
scroll to position [1590, 0]
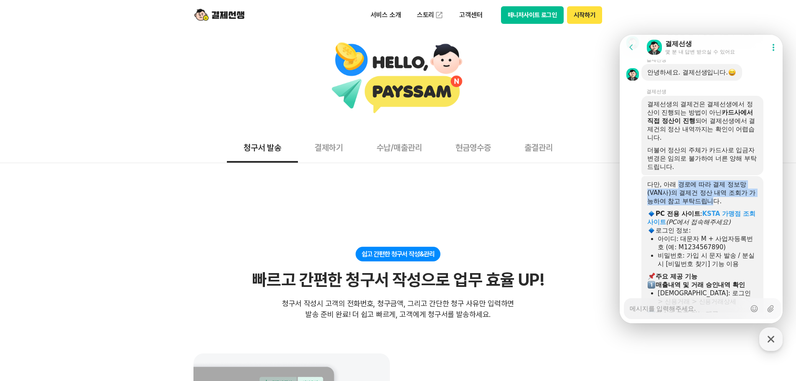
drag, startPoint x: 681, startPoint y: 209, endPoint x: 721, endPoint y: 229, distance: 45.4
click at [721, 205] on div "다만, 아래 경로에 따라 결제 정보망(VAN사)의 결제건 정산 내역 조회가 가능하여 참고 부탁드립니다." at bounding box center [702, 192] width 110 height 25
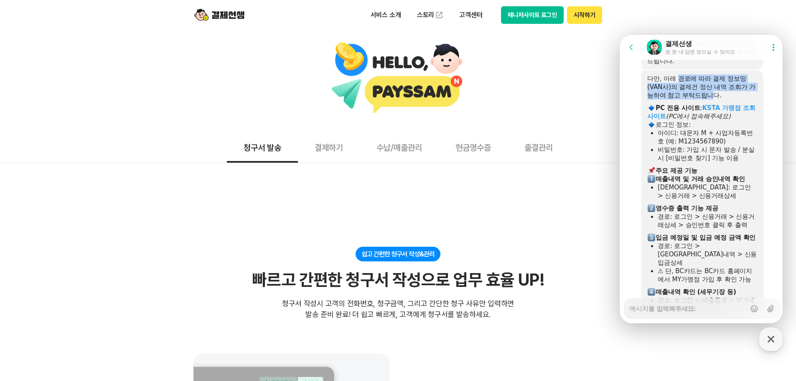
scroll to position [1716, 0]
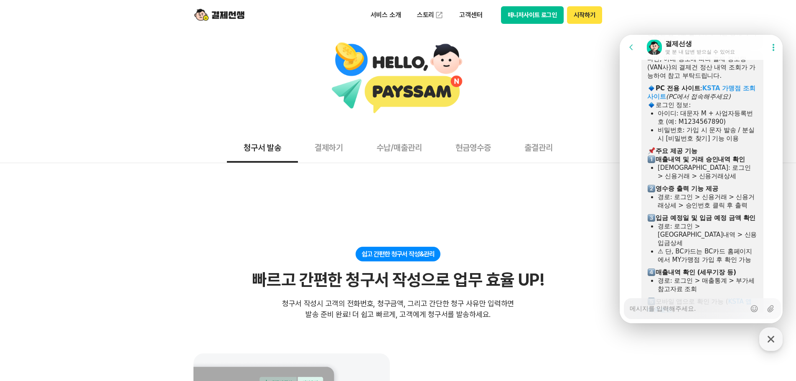
click at [683, 147] on div at bounding box center [702, 144] width 110 height 4
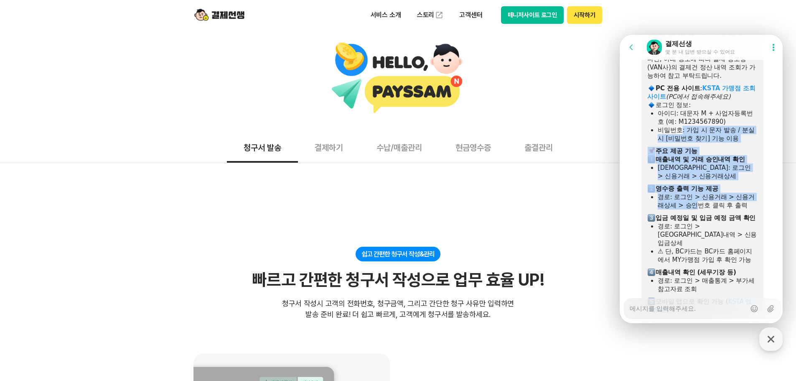
drag, startPoint x: 681, startPoint y: 151, endPoint x: 702, endPoint y: 243, distance: 94.3
click at [701, 241] on div "다만, 아래 경로에 따라 결제 정보망(VAN사)의 결제건 정산 내역 조회가 가능하여 참고 부탁드립니다. ​ PC 전용 사이트 : KSTA 가맹…" at bounding box center [702, 211] width 110 height 313
click at [702, 221] on b "입금 예정일 및 입금 예정 금액 확인" at bounding box center [706, 218] width 100 height 8
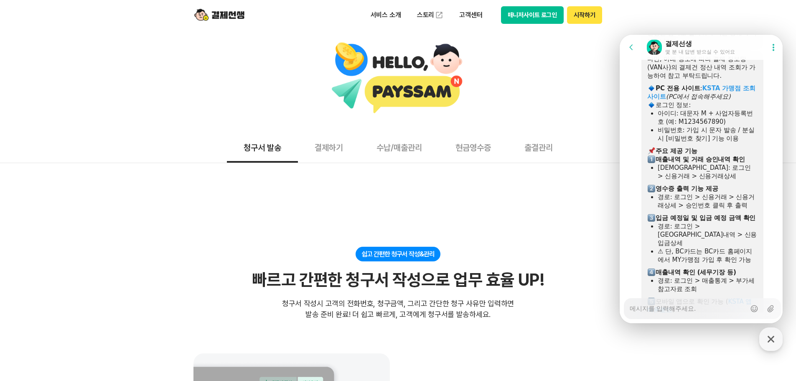
scroll to position [1799, 0]
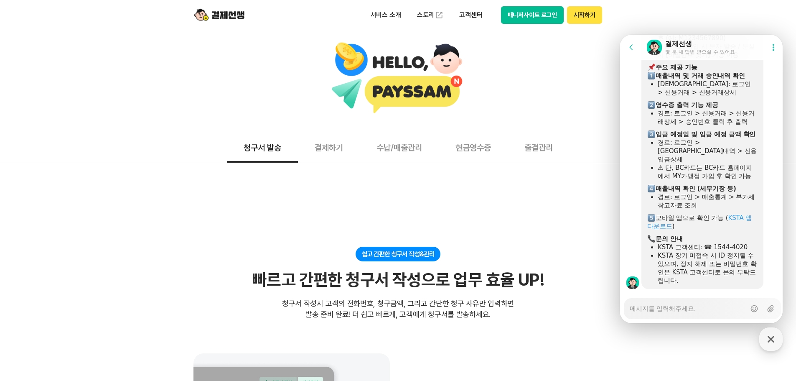
click at [673, 109] on b "영수증 출력 기능 제공" at bounding box center [687, 105] width 62 height 8
click at [680, 109] on b "영수증 출력 기능 제공" at bounding box center [687, 105] width 62 height 8
click at [678, 79] on b "매출내역 및 거래 승인내역 확인" at bounding box center [700, 76] width 89 height 8
drag, startPoint x: 667, startPoint y: 101, endPoint x: 684, endPoint y: 144, distance: 46.2
click at [683, 143] on div "다만, 아래 경로에 따라 결제 정보망(VAN사)의 결제건 정산 내역 조회가 가능하여 참고 부탁드립니다. ​ PC 전용 사이트 : KSTA 가맹…" at bounding box center [702, 127] width 110 height 313
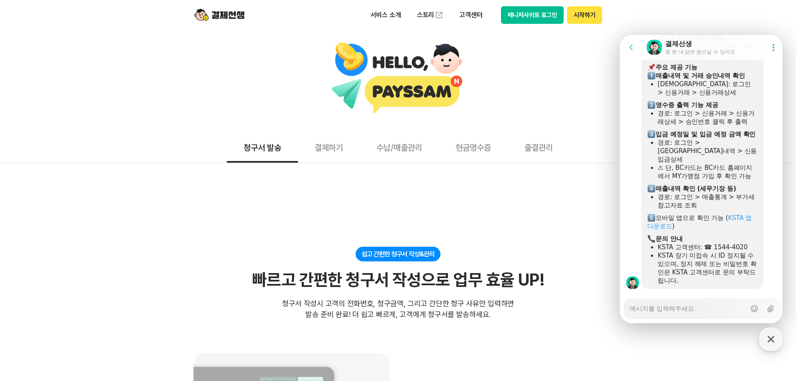
click at [709, 126] on div "경로: 로그인 > 신용거래 > 신용거래상세 > 승인번호 클릭 후 출력" at bounding box center [708, 117] width 100 height 17
click at [685, 109] on b "영수증 출력 기능 제공" at bounding box center [687, 105] width 62 height 8
click at [692, 126] on div "경로: 로그인 > 신용거래 > 신용거래상세 > 승인번호 클릭 후 출력" at bounding box center [708, 117] width 100 height 17
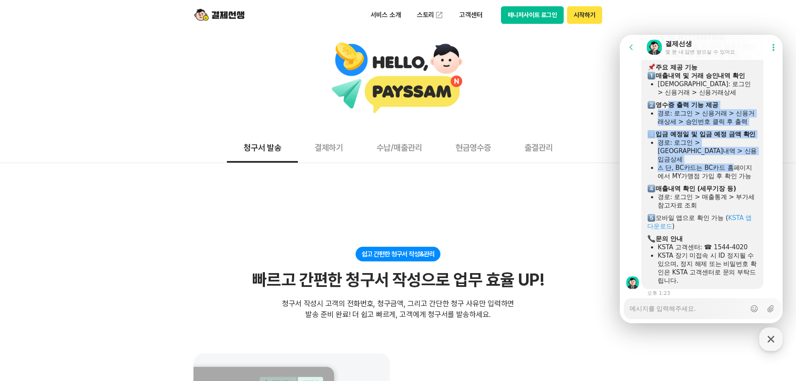
drag, startPoint x: 673, startPoint y: 132, endPoint x: 735, endPoint y: 192, distance: 86.3
click at [735, 192] on div "다만, 아래 경로에 따라 결제 정보망(VAN사)의 결제건 정산 내역 조회가 가능하여 참고 부탁드립니다. ​ PC 전용 사이트 : KSTA 가맹…" at bounding box center [702, 127] width 110 height 313
click at [707, 180] on div "⚠ 단, BC카드는 BC카드 홈페이지에서 MY가맹점 가입 후 확인 가능" at bounding box center [708, 171] width 100 height 17
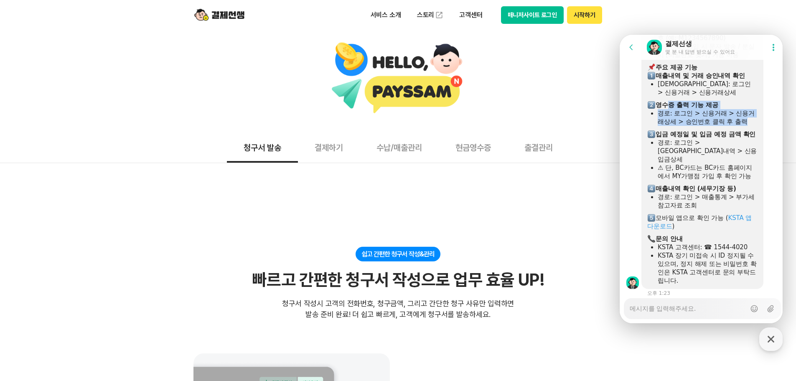
drag, startPoint x: 667, startPoint y: 133, endPoint x: 684, endPoint y: 153, distance: 26.2
click at [684, 153] on div "다만, 아래 경로에 따라 결제 정보망(VAN사)의 결제건 정산 내역 조회가 가능하여 참고 부탁드립니다. ​ PC 전용 사이트 : KSTA 가맹…" at bounding box center [702, 127] width 110 height 313
click at [707, 126] on div "경로: 로그인 > 신용거래 > 신용거래상세 > 승인번호 클릭 후 출력" at bounding box center [708, 117] width 100 height 17
click at [689, 101] on div at bounding box center [702, 99] width 110 height 4
click at [678, 126] on div "경로: 로그인 > 신용거래 > 신용거래상세 > 승인번호 클릭 후 출력" at bounding box center [708, 117] width 100 height 17
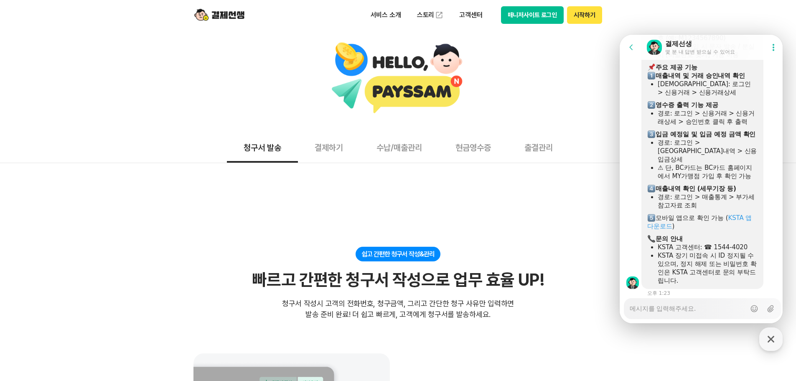
click at [674, 109] on b "영수증 출력 기능 제공" at bounding box center [687, 105] width 62 height 8
drag, startPoint x: 661, startPoint y: 130, endPoint x: 698, endPoint y: 155, distance: 43.7
click at [698, 155] on div "다만, 아래 경로에 따라 결제 정보망(VAN사)의 결제건 정산 내역 조회가 가능하여 참고 부탁드립니다. ​ PC 전용 사이트 : KSTA 가맹…" at bounding box center [702, 127] width 110 height 313
click at [699, 138] on b "입금 예정일 및 입금 예정 금액 확인" at bounding box center [706, 134] width 100 height 8
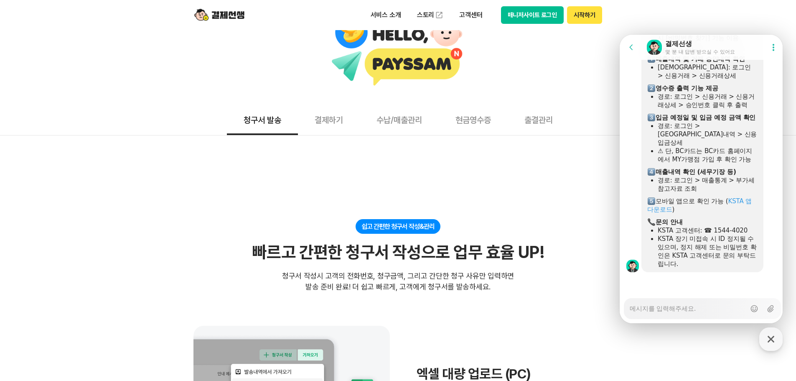
scroll to position [42, 0]
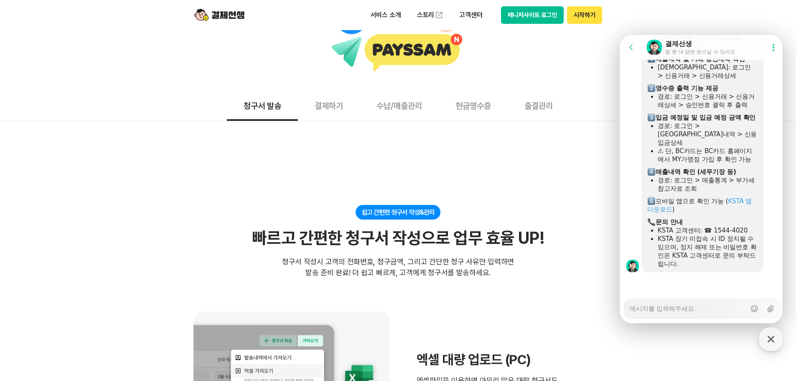
click at [692, 173] on b "매출내역 확인 (세무기장 등)" at bounding box center [696, 172] width 81 height 8
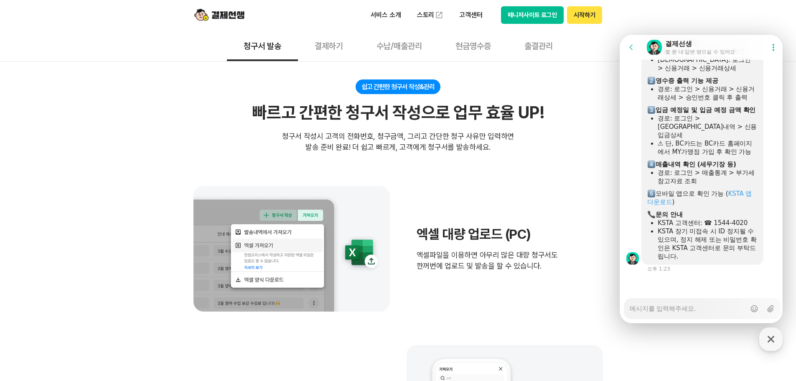
scroll to position [1848, 0]
click at [692, 312] on textarea "Messenger Input Textarea" at bounding box center [688, 305] width 116 height 14
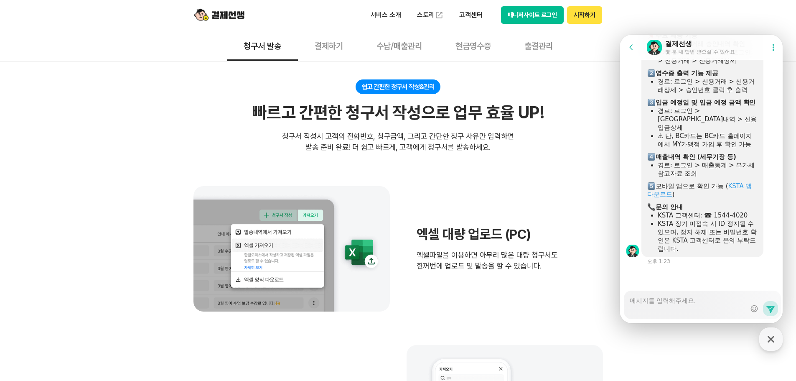
scroll to position [1882, 0]
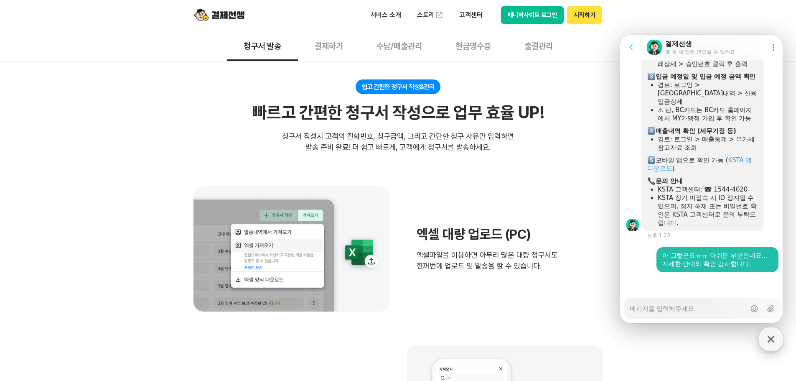
click at [773, 336] on icon "button" at bounding box center [770, 338] width 15 height 15
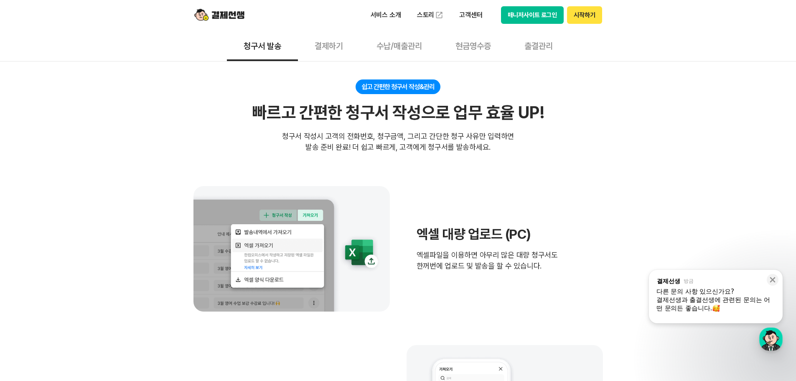
scroll to position [1951, 0]
click at [722, 286] on div ", from 결제선생 방금 , message: 다른 문의 사항 있으신가요? 결제선생과 출결선생에 관련된 문의는 어떤 문의든 좋습니다. ​ 일정…" at bounding box center [716, 292] width 134 height 47
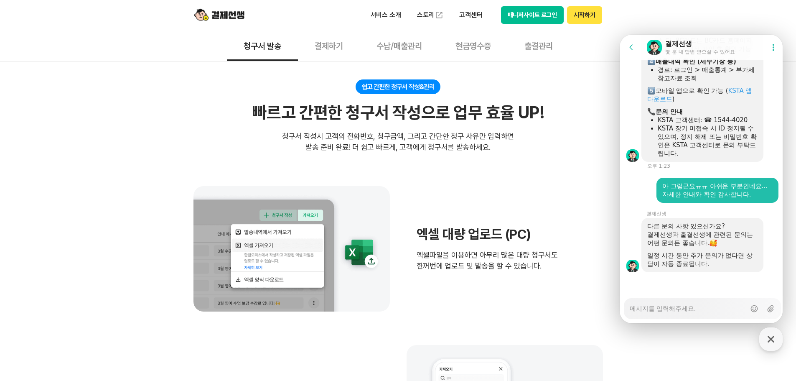
click at [693, 227] on div "다른 문의 사항 있으신가요?" at bounding box center [702, 226] width 110 height 8
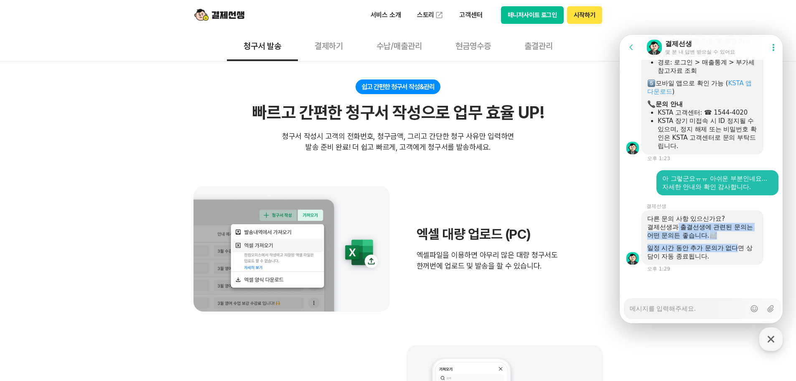
drag, startPoint x: 679, startPoint y: 224, endPoint x: 739, endPoint y: 250, distance: 65.3
click at [739, 250] on div "다른 문의 사항 있으신가요? 결제선생과 출결선생에 관련된 문의는 어떤 문의든 좋습니다. 일정 시간 동안 추가 문의가 없다면 상담이 자동 종료됩…" at bounding box center [702, 237] width 110 height 46
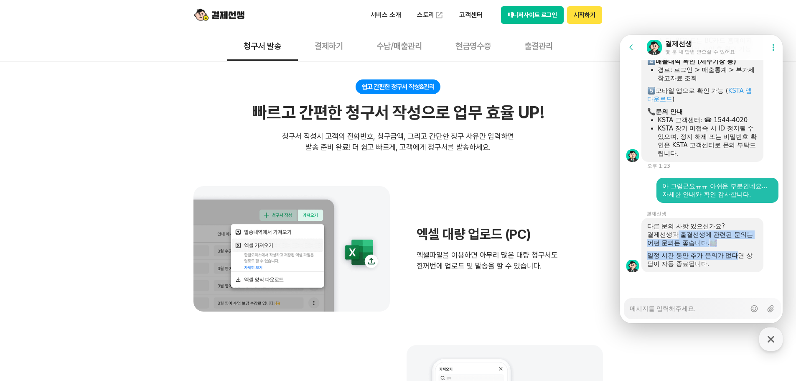
click at [739, 250] on div "다른 문의 사항 있으신가요? 결제선생과 출결선생에 관련된 문의는 어떤 문의든 좋습니다. 일정 시간 동안 추가 문의가 없다면 상담이 자동 종료됩…" at bounding box center [702, 245] width 110 height 46
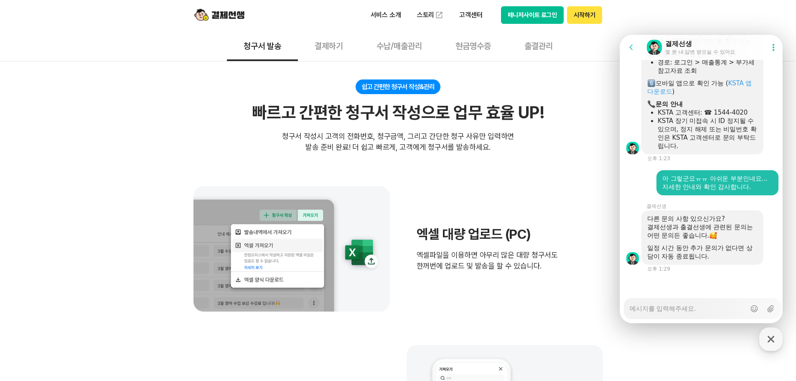
scroll to position [1959, 0]
click at [628, 43] on button "Go to previous page" at bounding box center [635, 47] width 22 height 17
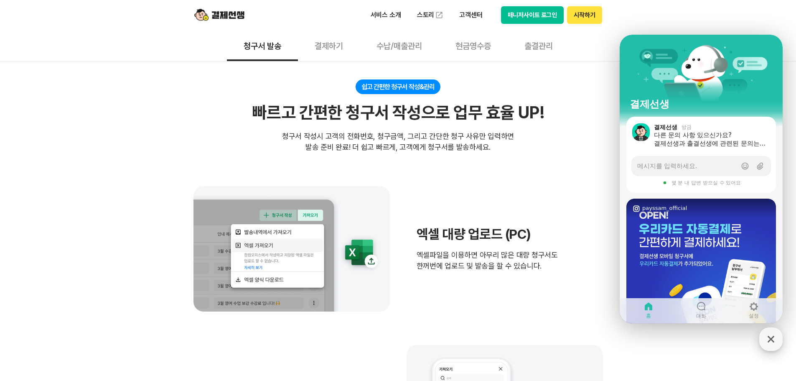
click at [770, 341] on icon "button" at bounding box center [770, 338] width 15 height 15
